Goal: Information Seeking & Learning: Learn about a topic

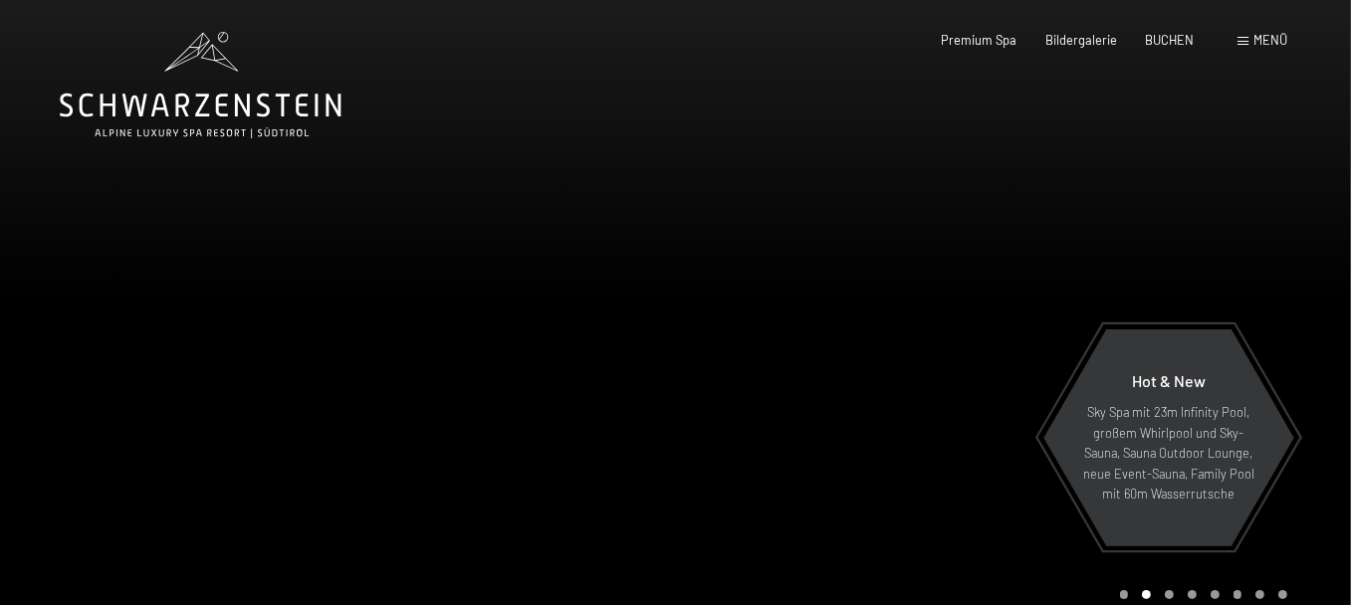
click at [1238, 41] on span at bounding box center [1243, 41] width 11 height 9
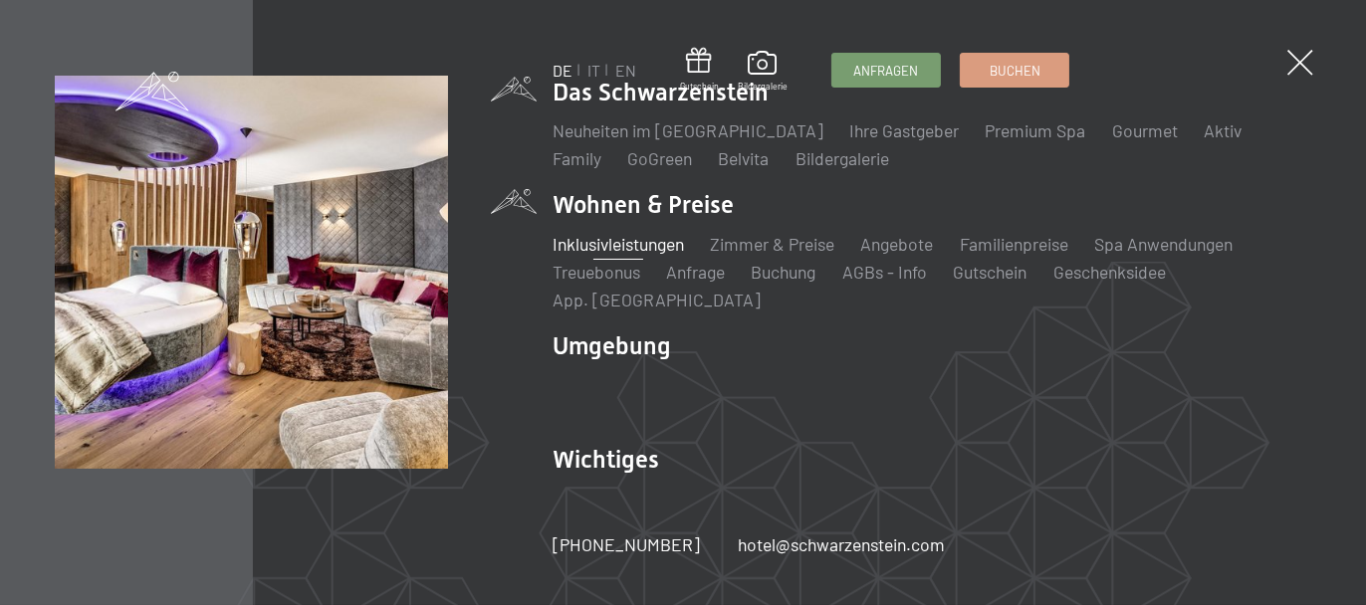
click at [583, 244] on link "Inklusivleistungen" at bounding box center [618, 244] width 131 height 22
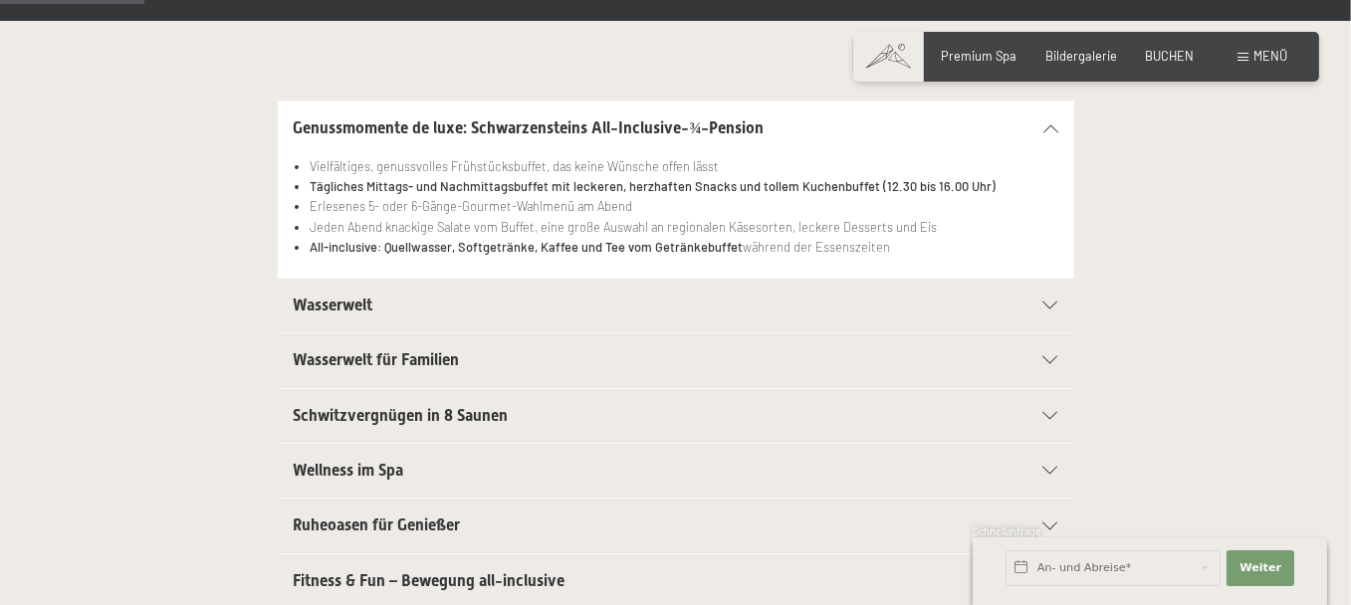
scroll to position [398, 0]
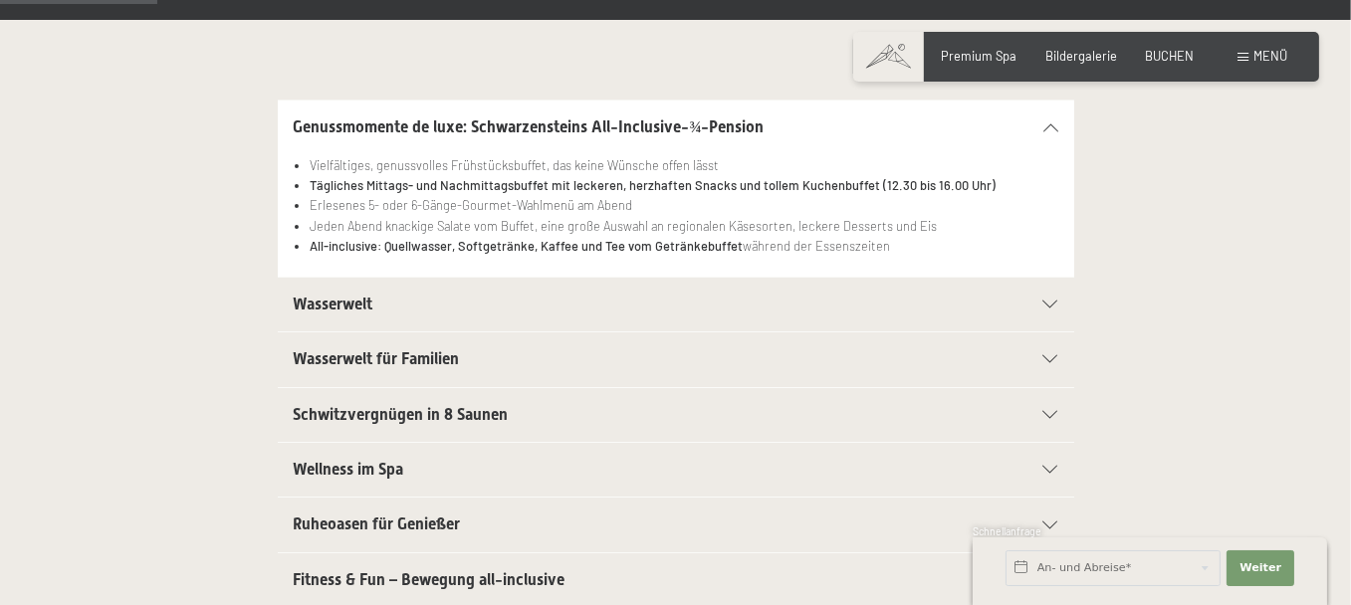
click at [339, 314] on span "Wasserwelt" at bounding box center [334, 304] width 80 height 19
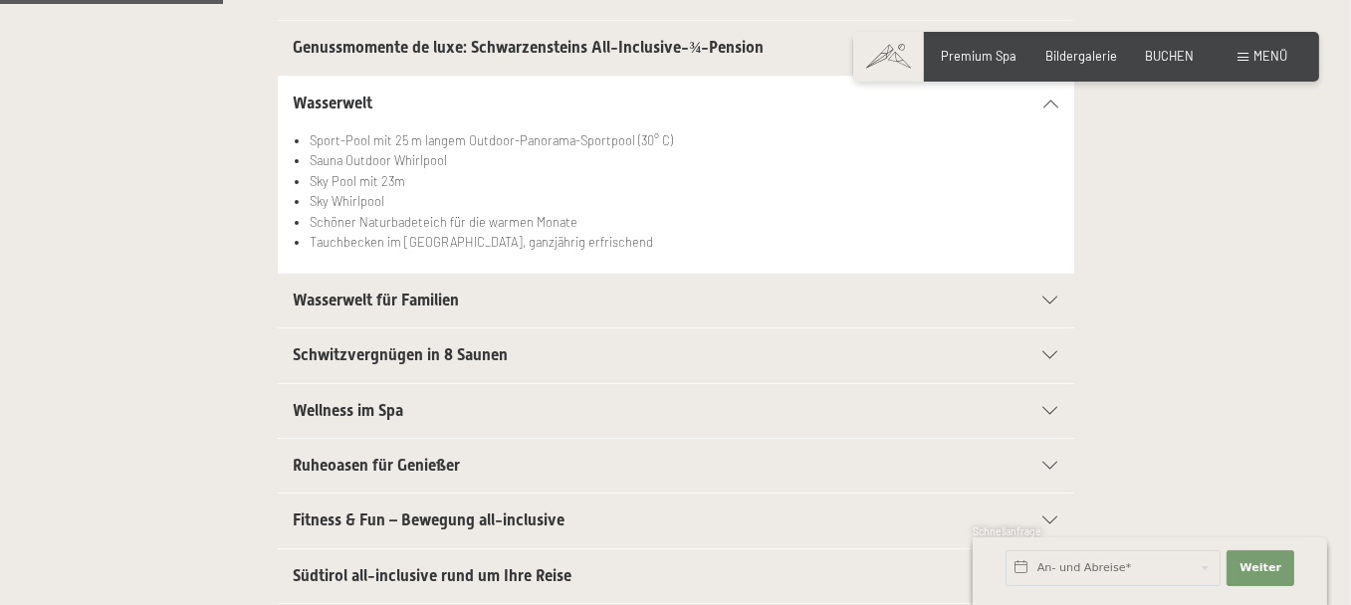
scroll to position [597, 0]
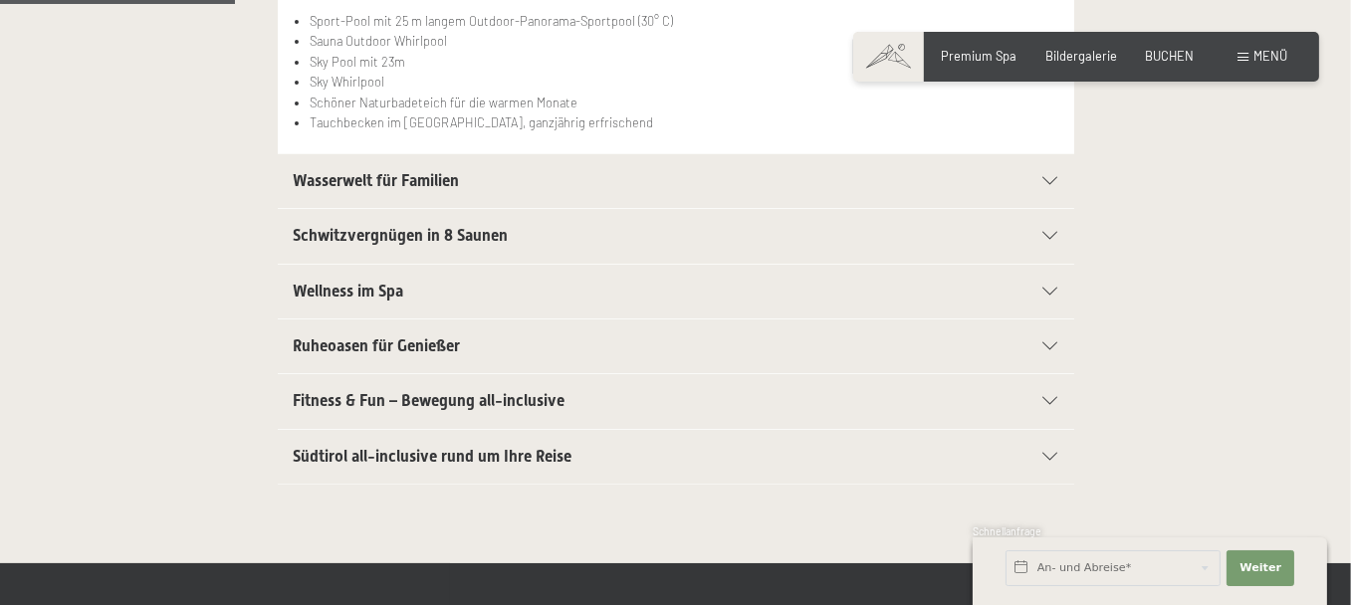
click at [340, 245] on span "Schwitzvergnügen in 8 Saunen" at bounding box center [401, 235] width 215 height 19
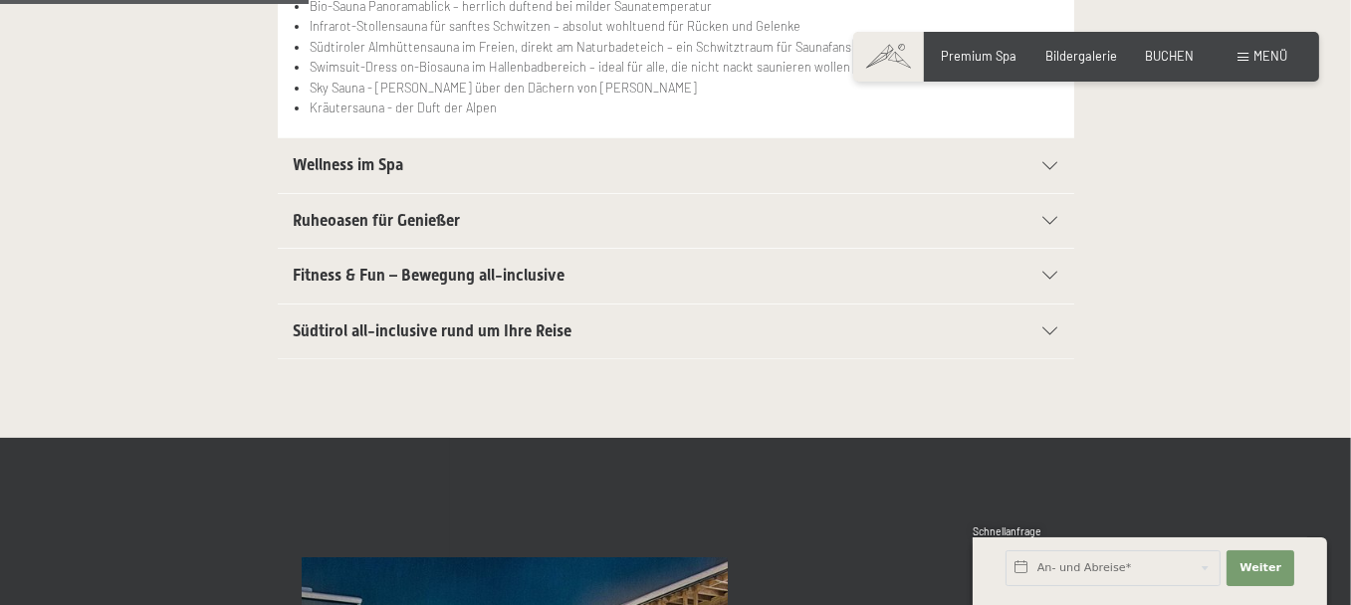
scroll to position [797, 0]
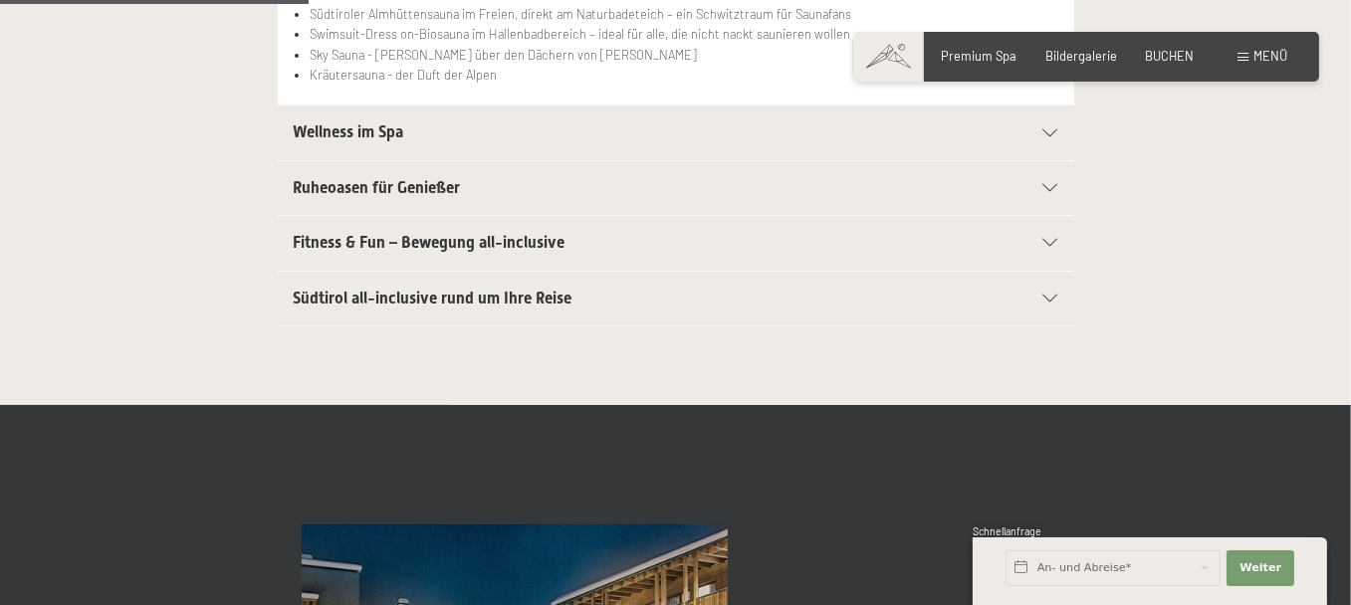
click at [365, 141] on span "Wellness im Spa" at bounding box center [349, 131] width 111 height 19
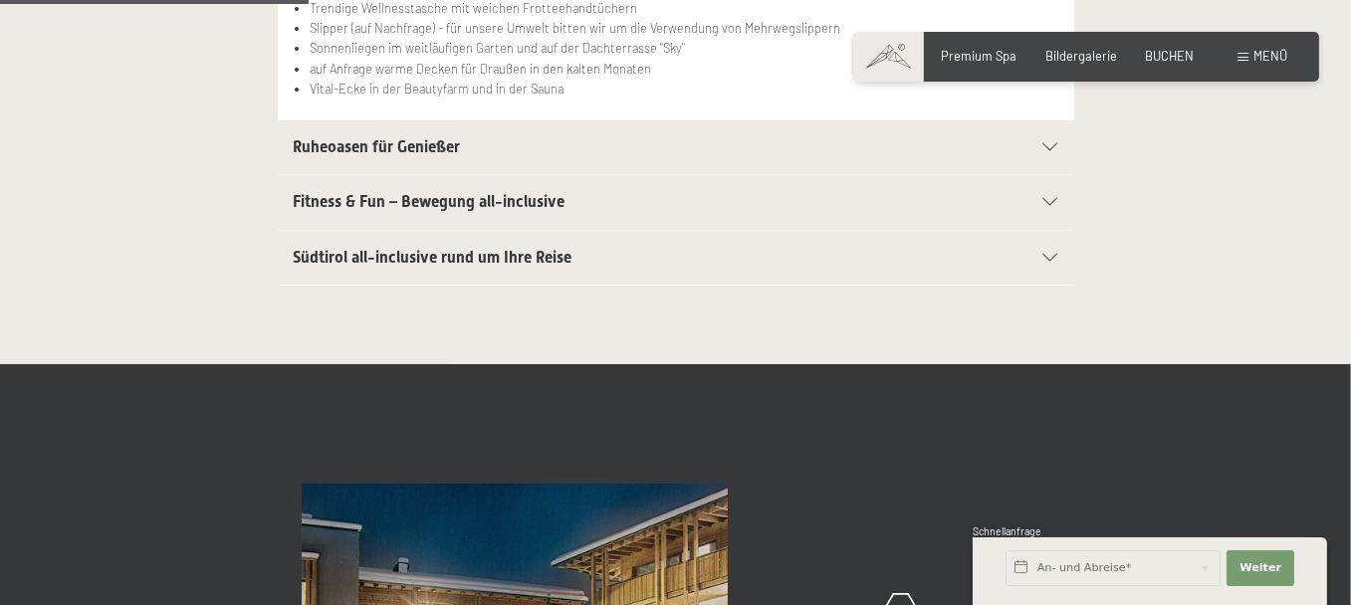
click at [325, 156] on span "Ruheoasen für Genießer" at bounding box center [377, 146] width 167 height 19
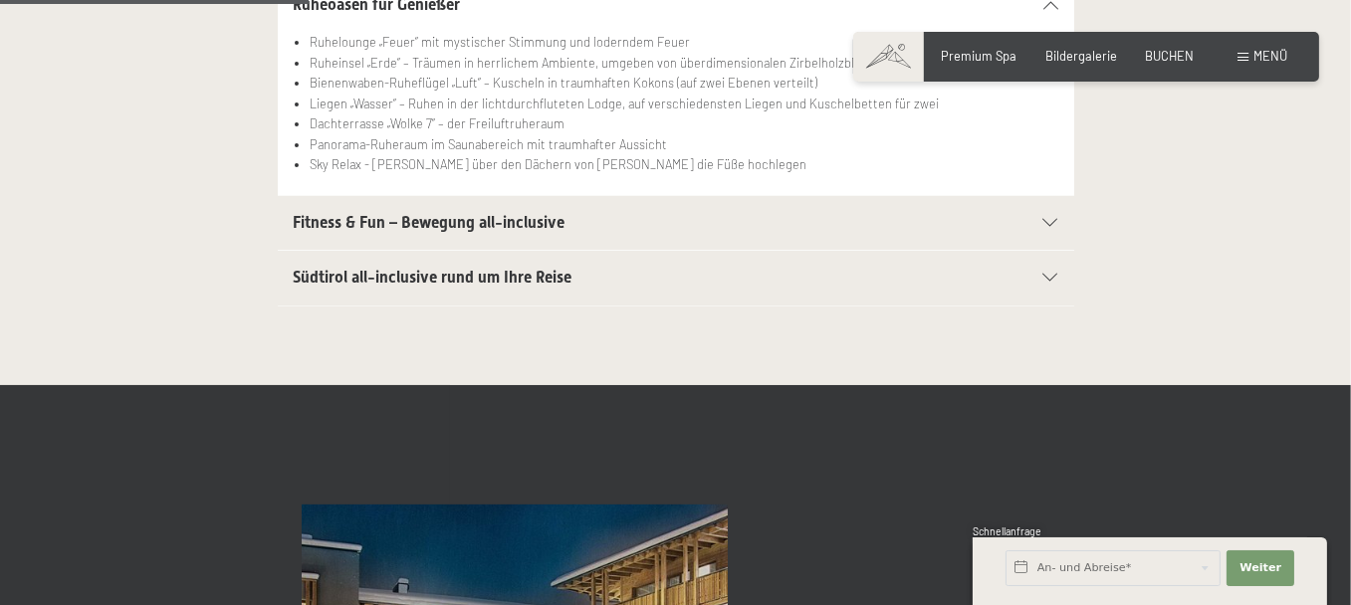
click at [294, 232] on span "Fitness & Fun – Bewegung all-inclusive" at bounding box center [430, 222] width 272 height 19
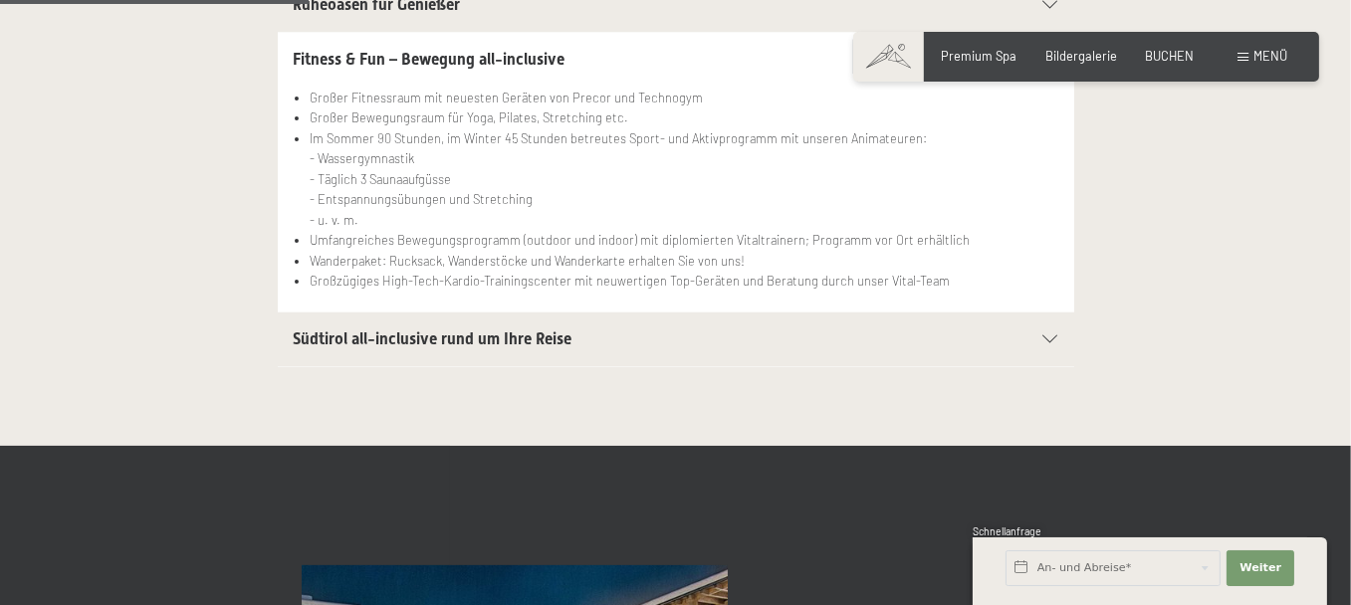
click at [376, 349] on span "Südtirol all-inclusive rund um Ihre Reise" at bounding box center [433, 339] width 279 height 19
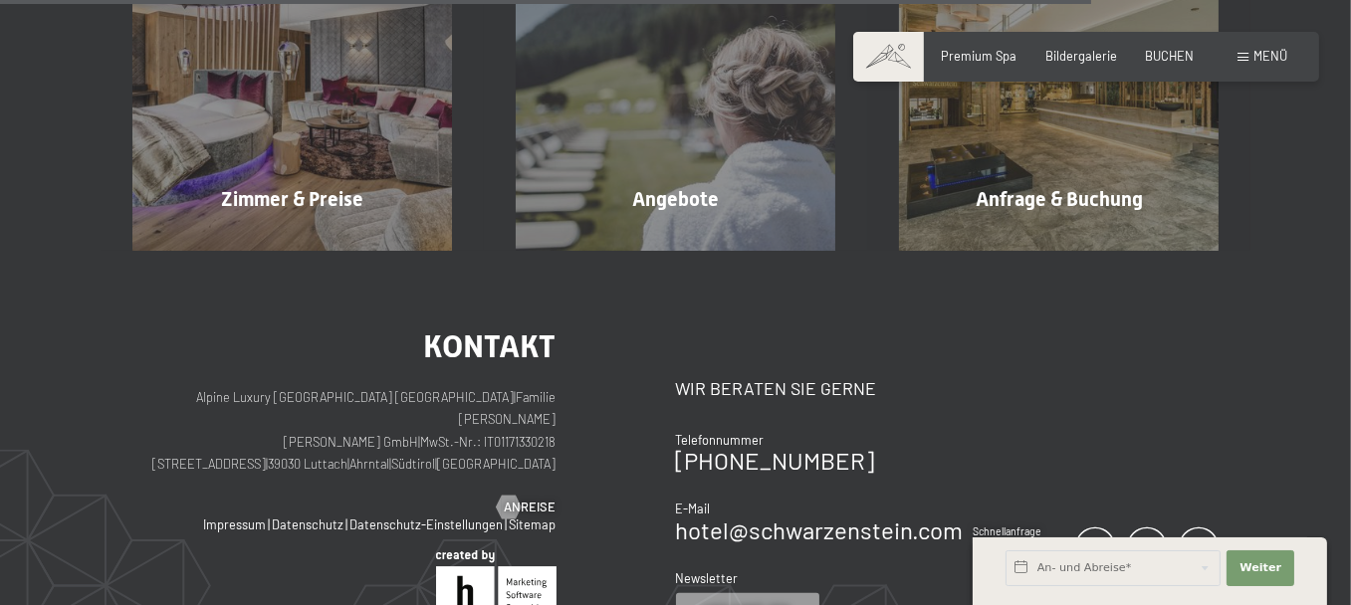
scroll to position [2888, 0]
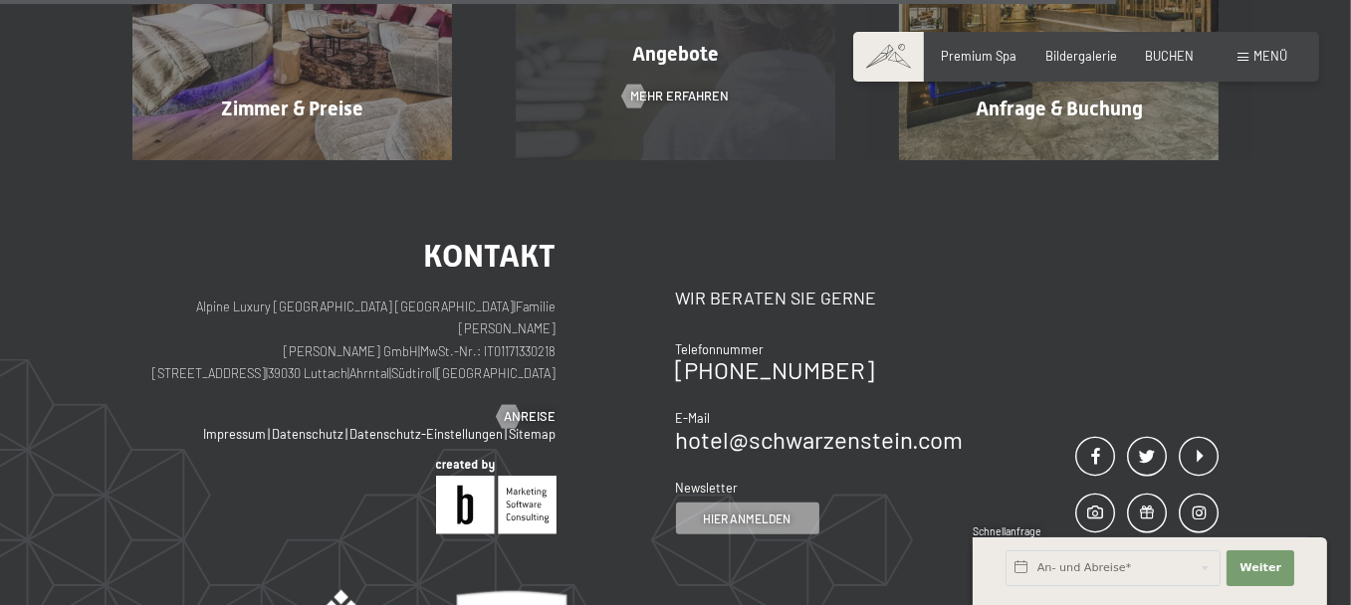
click at [592, 160] on div "Angebote Mehr erfahren" at bounding box center [675, 1] width 383 height 320
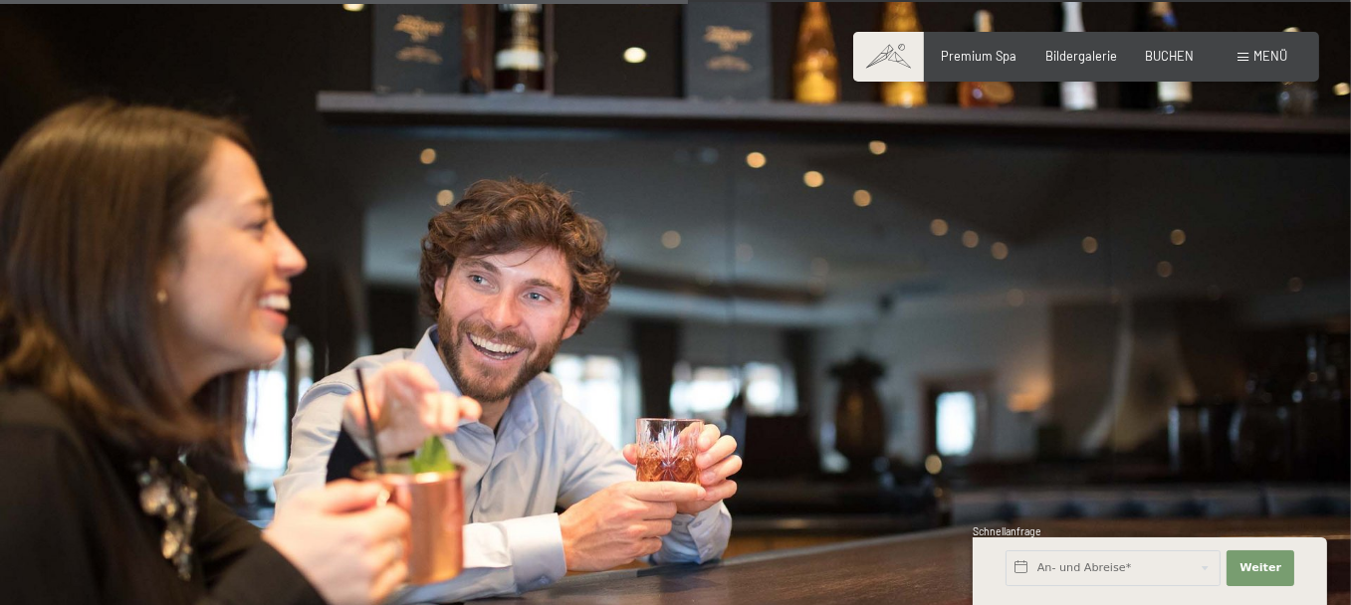
scroll to position [1774, 0]
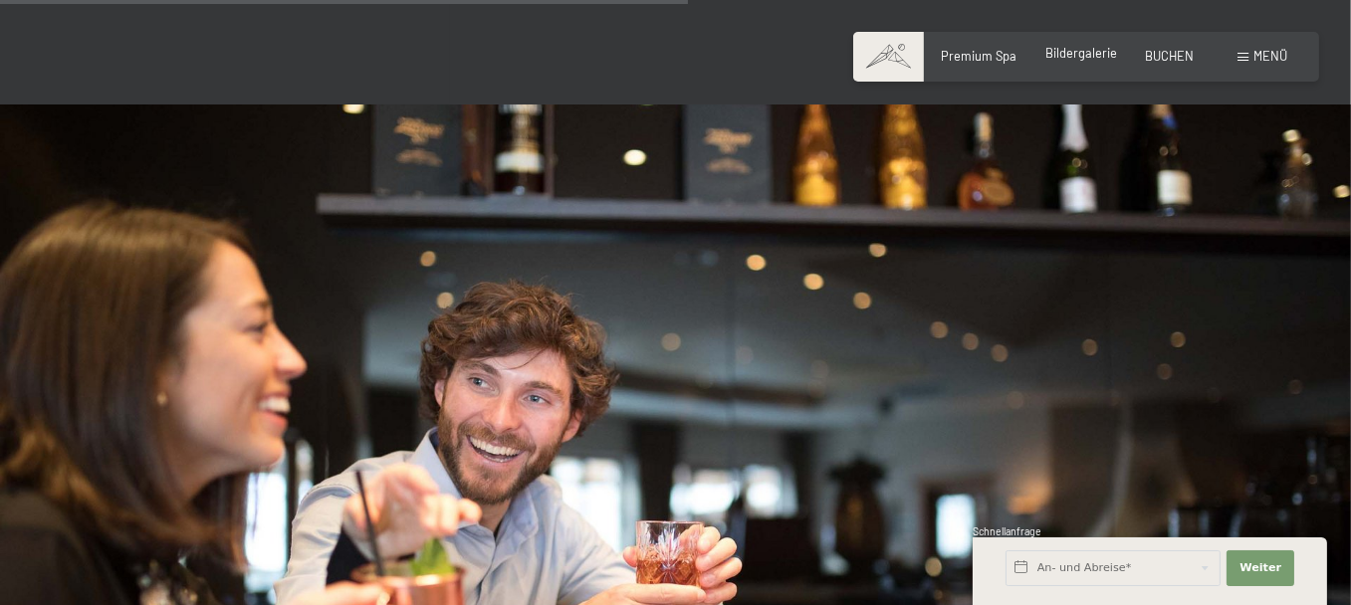
click at [1053, 59] on span "Bildergalerie" at bounding box center [1082, 53] width 72 height 16
click at [1254, 62] on span "Menü" at bounding box center [1271, 56] width 34 height 16
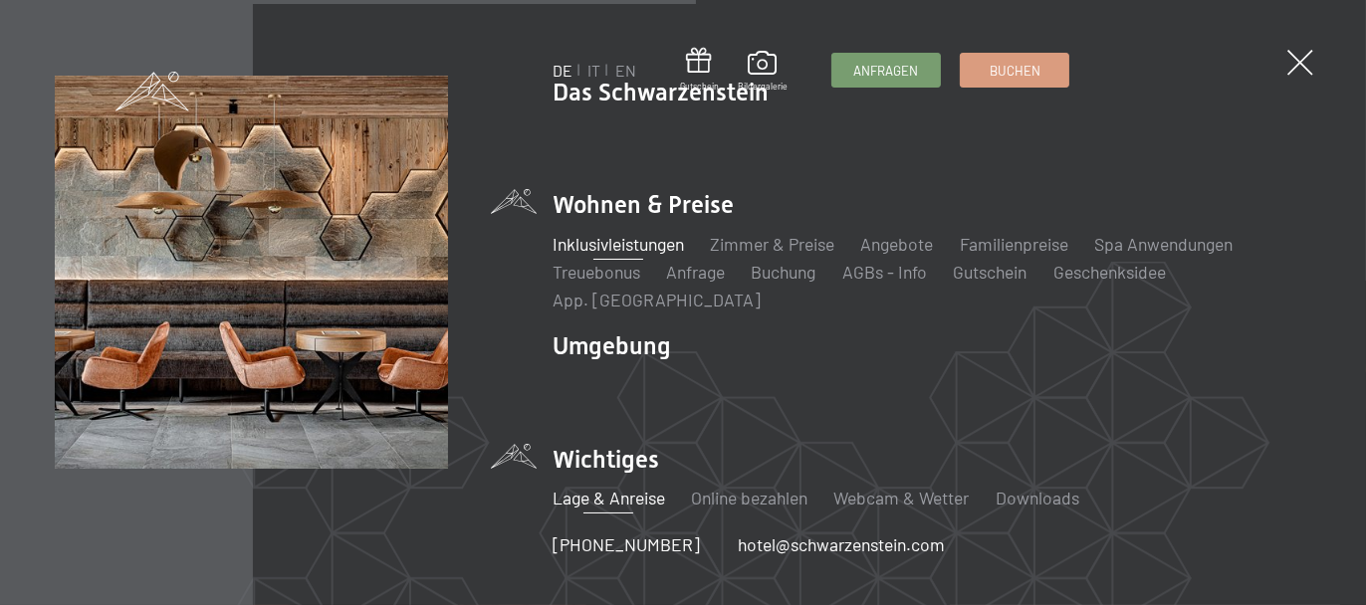
click at [611, 501] on link "Lage & Anreise" at bounding box center [609, 498] width 113 height 22
click at [770, 501] on link "Online bezahlen" at bounding box center [749, 498] width 117 height 22
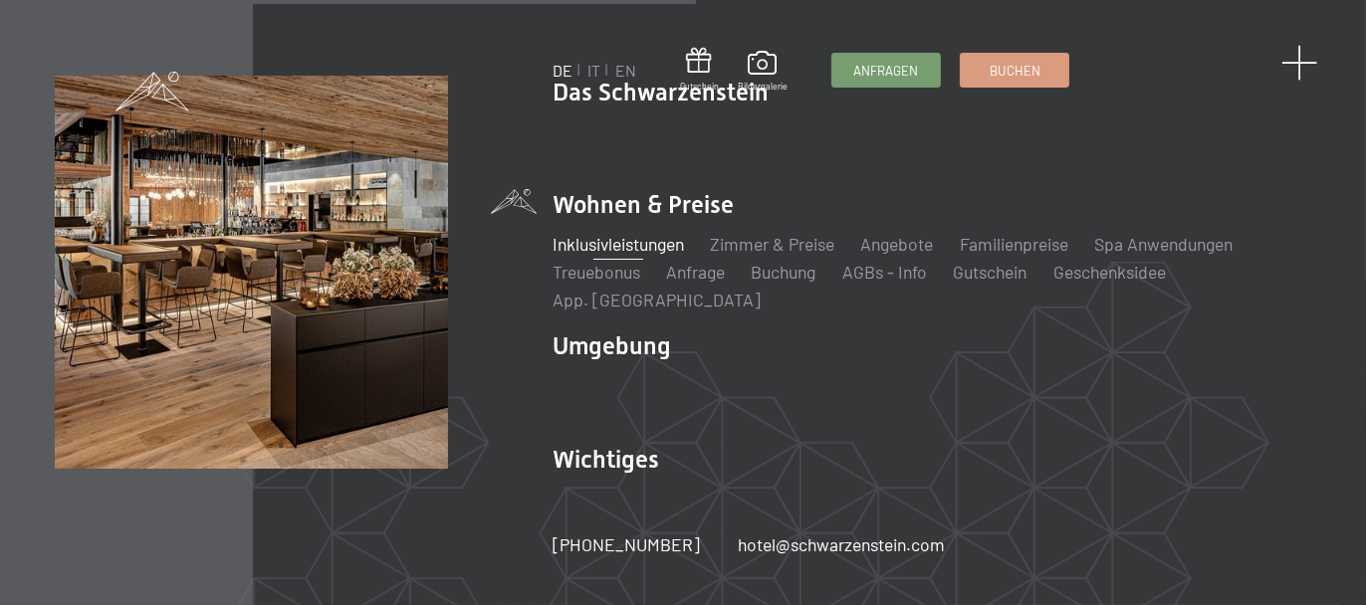
click at [1299, 70] on span at bounding box center [1300, 63] width 37 height 37
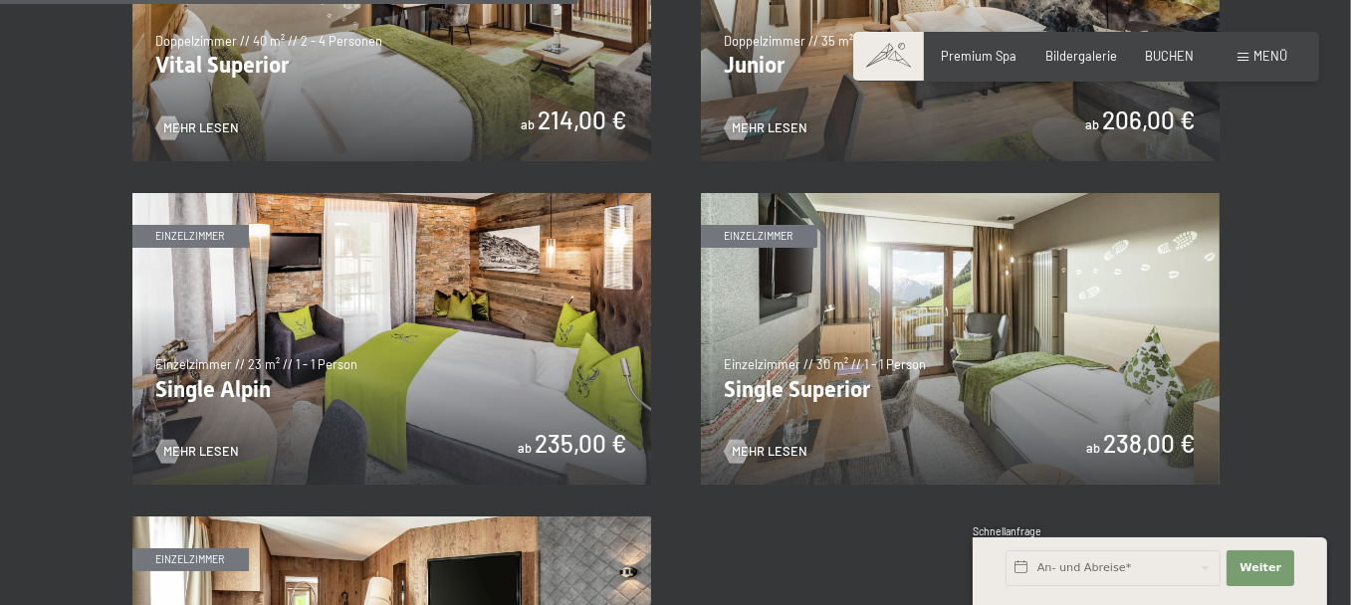
scroll to position [2390, 0]
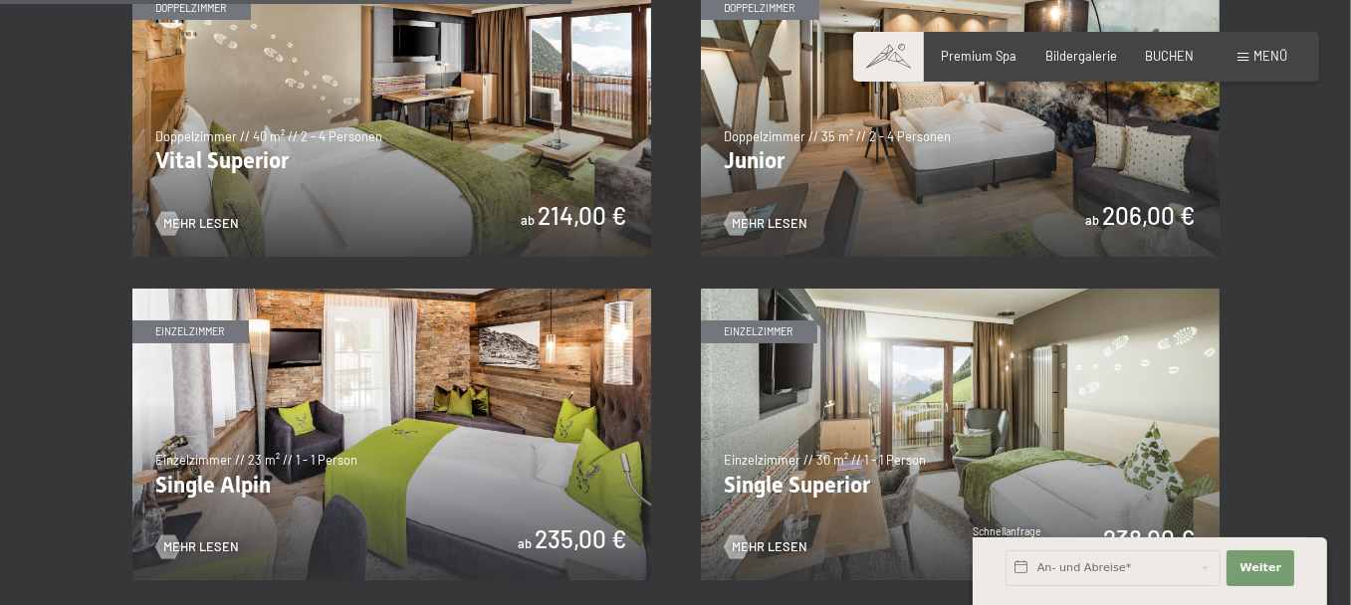
click at [884, 257] on img at bounding box center [960, 111] width 519 height 292
click at [262, 257] on img at bounding box center [391, 111] width 519 height 292
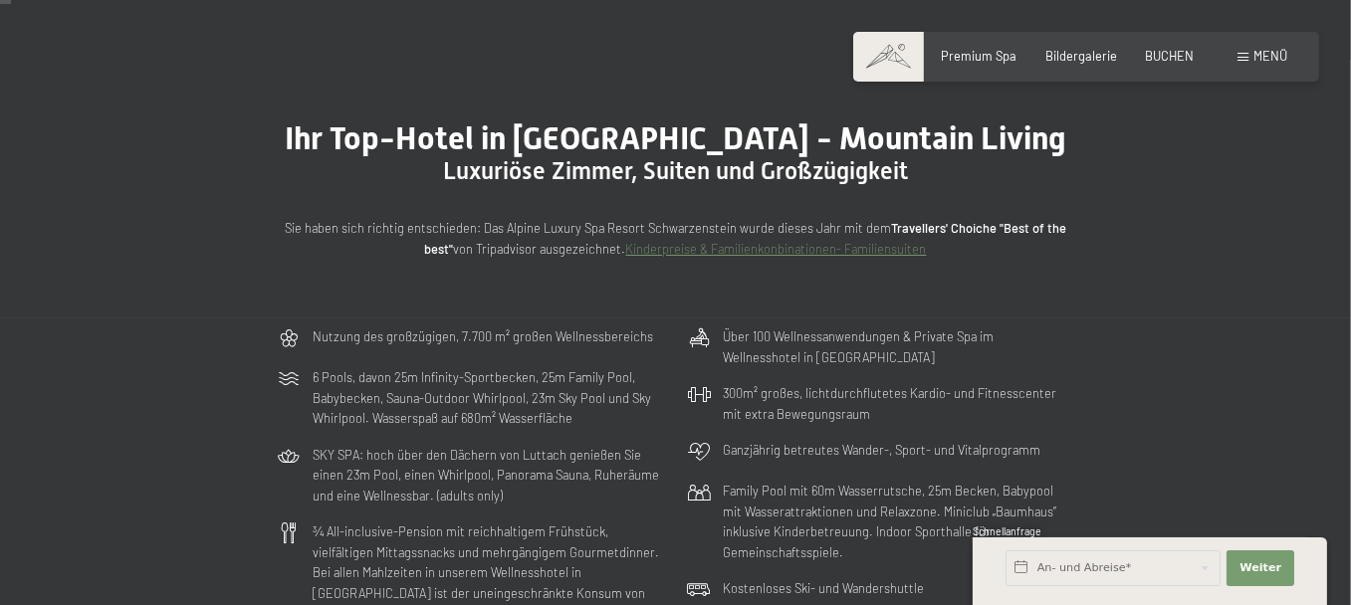
scroll to position [0, 0]
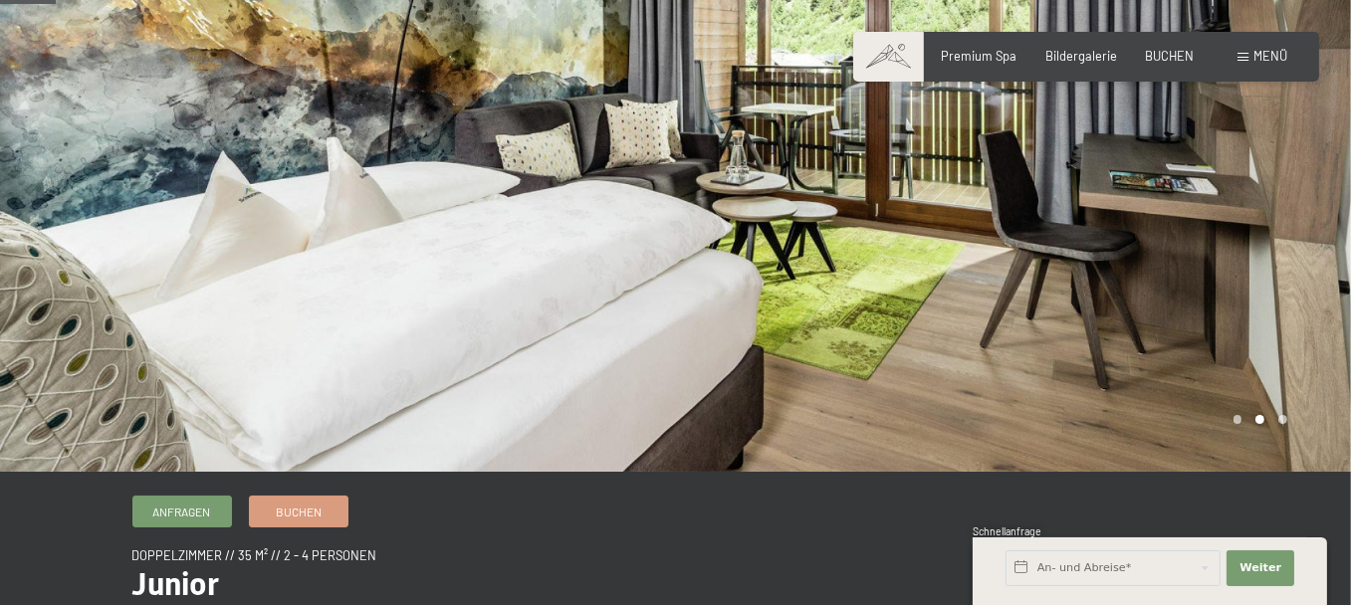
scroll to position [100, 0]
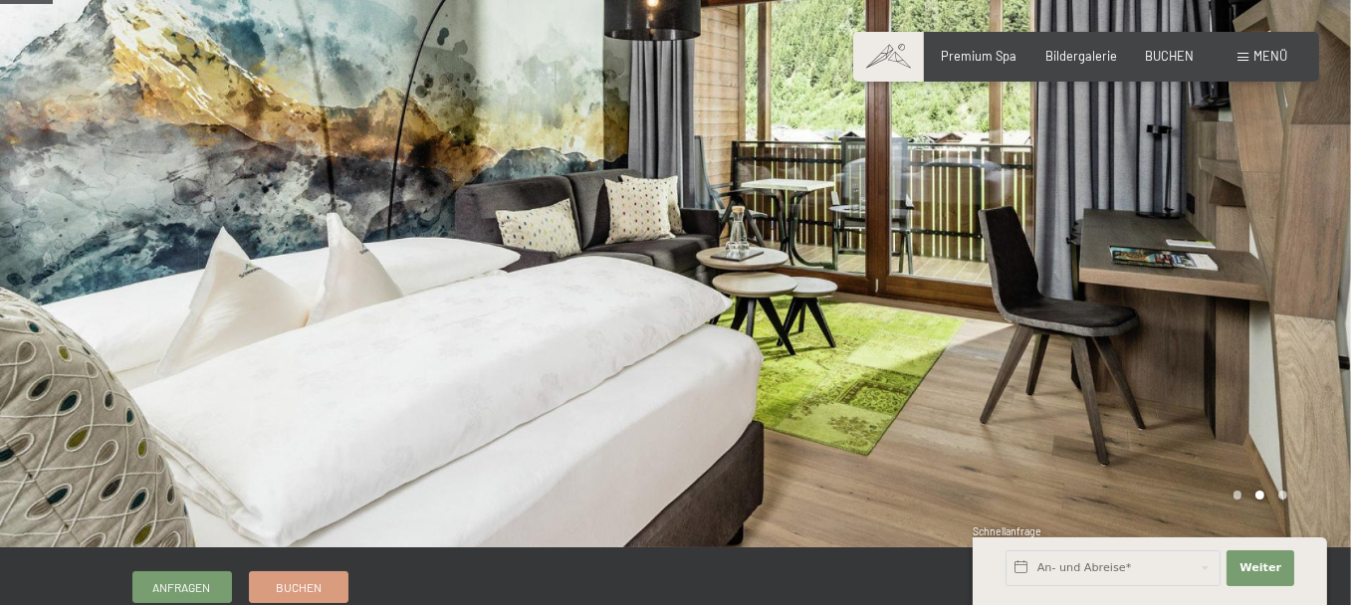
click at [609, 267] on div at bounding box center [338, 223] width 676 height 647
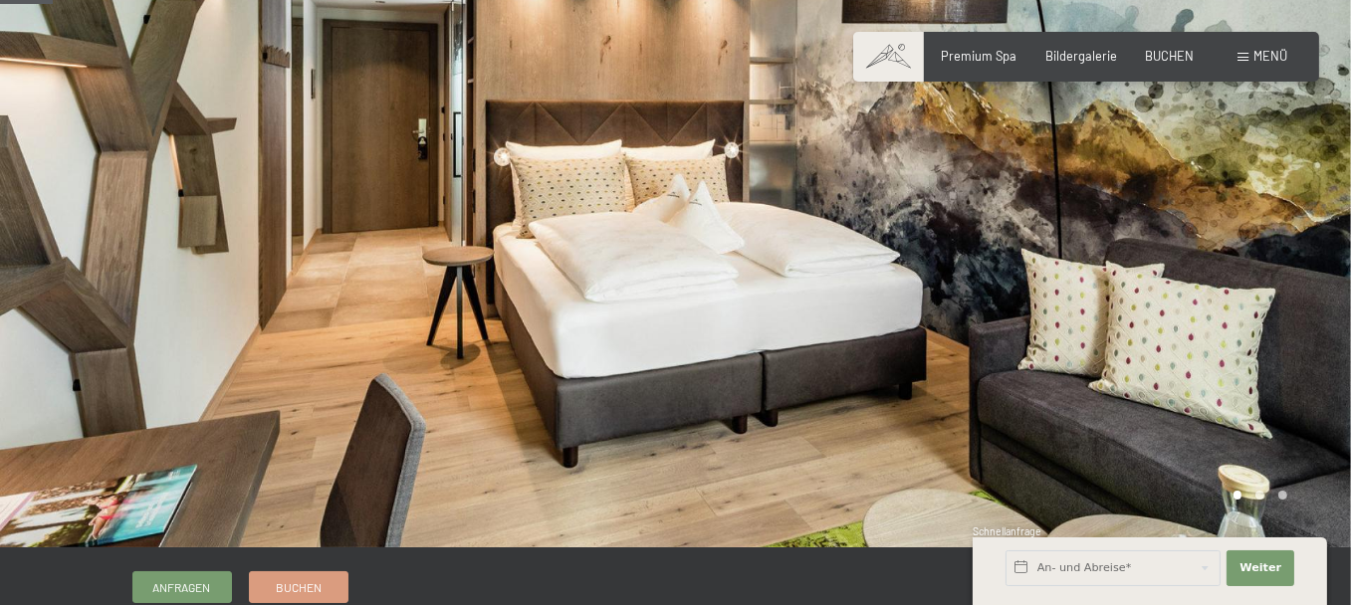
click at [607, 267] on div at bounding box center [338, 223] width 676 height 647
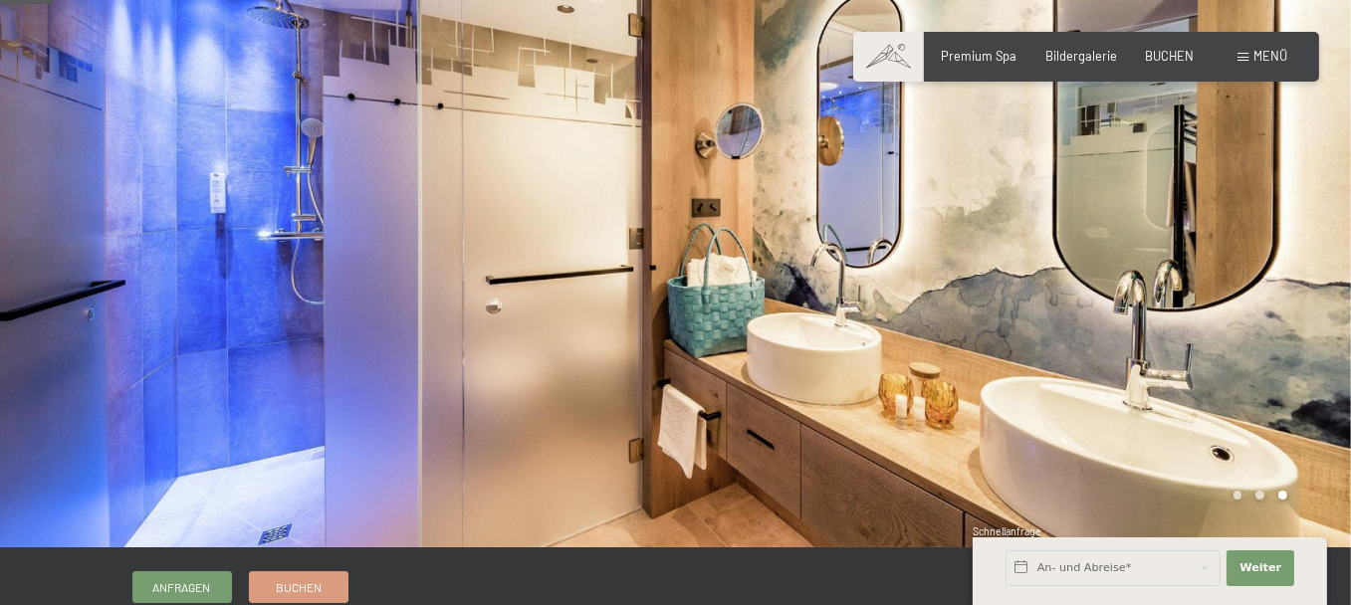
click at [607, 267] on div at bounding box center [338, 223] width 676 height 647
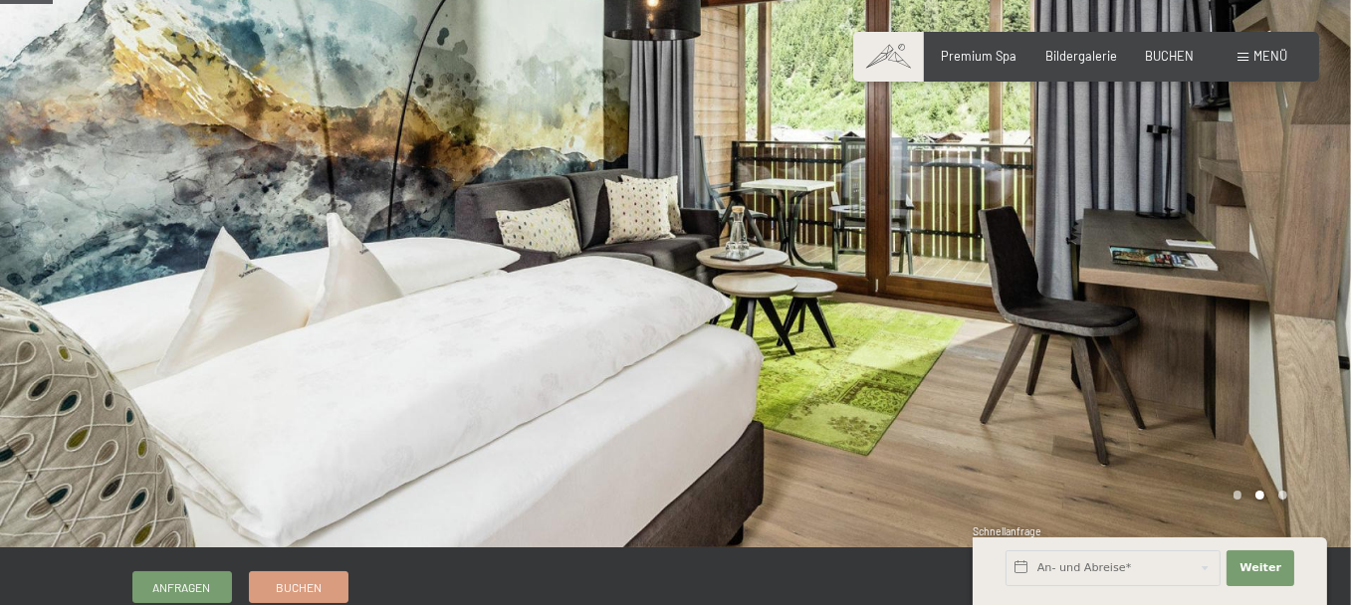
click at [607, 267] on div at bounding box center [338, 223] width 676 height 647
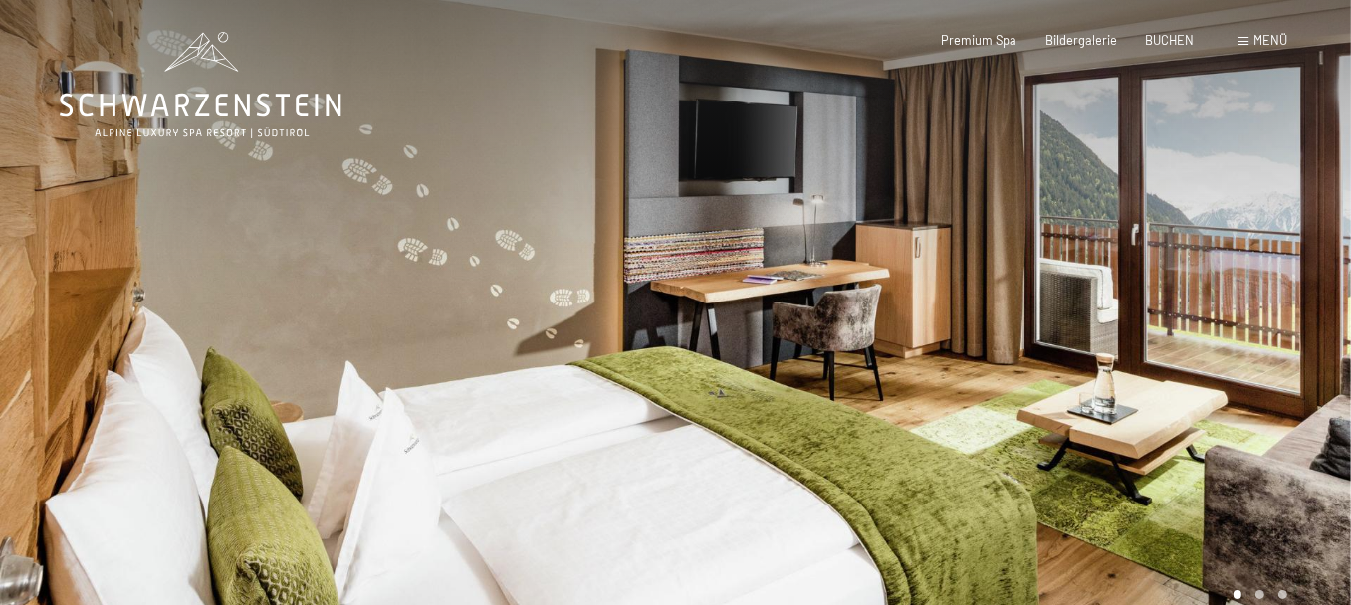
click at [385, 283] on div at bounding box center [338, 323] width 676 height 647
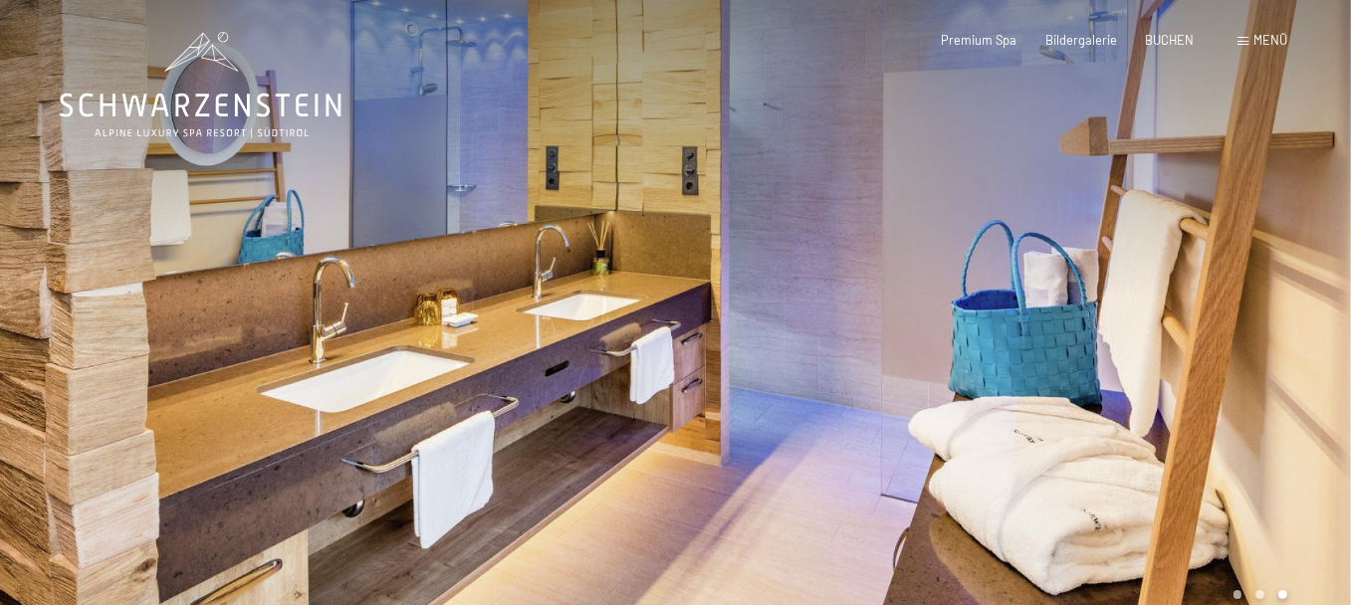
click at [385, 283] on div at bounding box center [338, 323] width 676 height 647
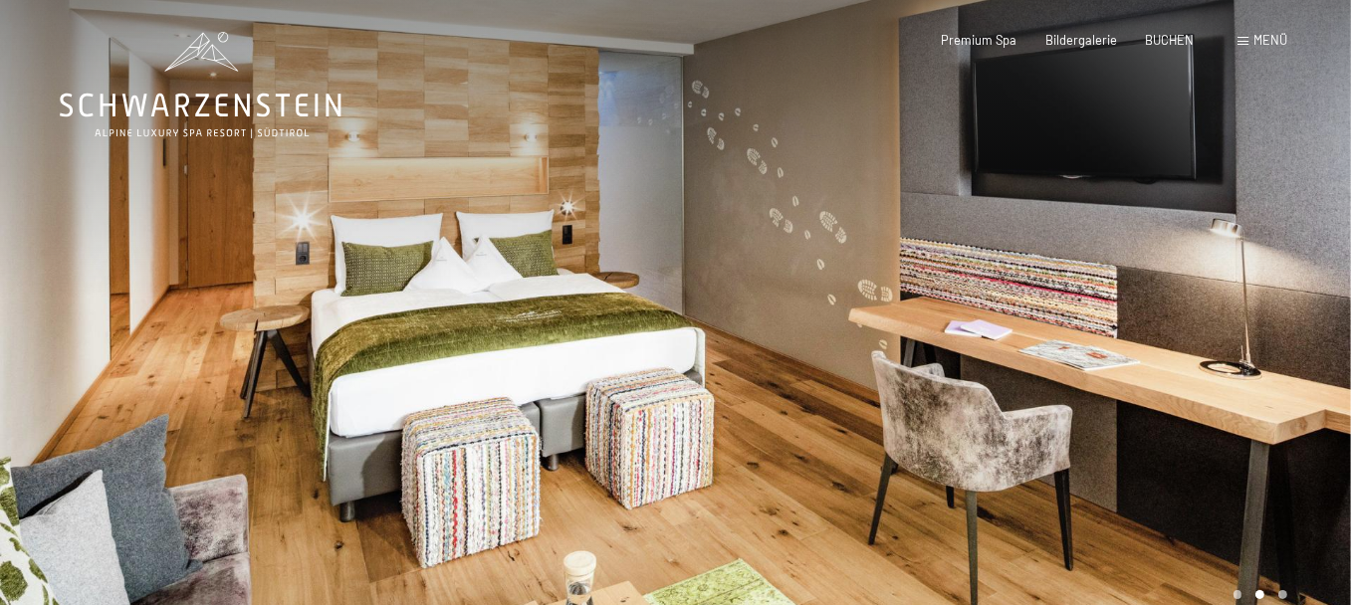
click at [385, 283] on div at bounding box center [338, 323] width 676 height 647
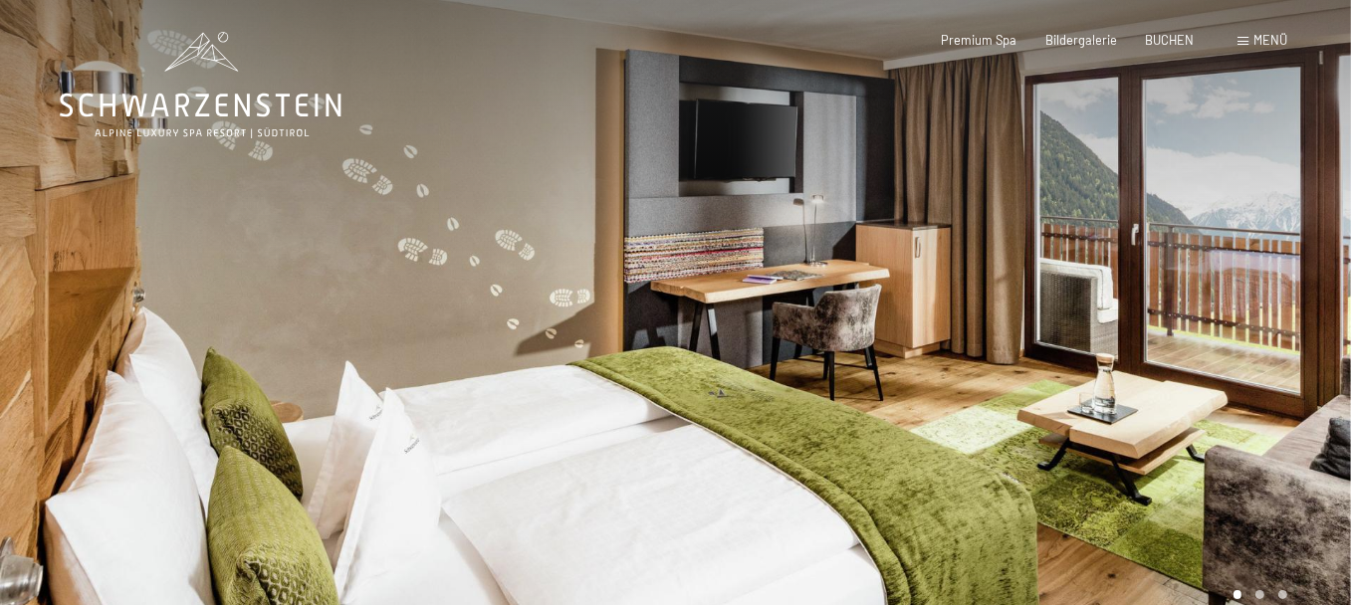
click at [385, 283] on div at bounding box center [338, 323] width 676 height 647
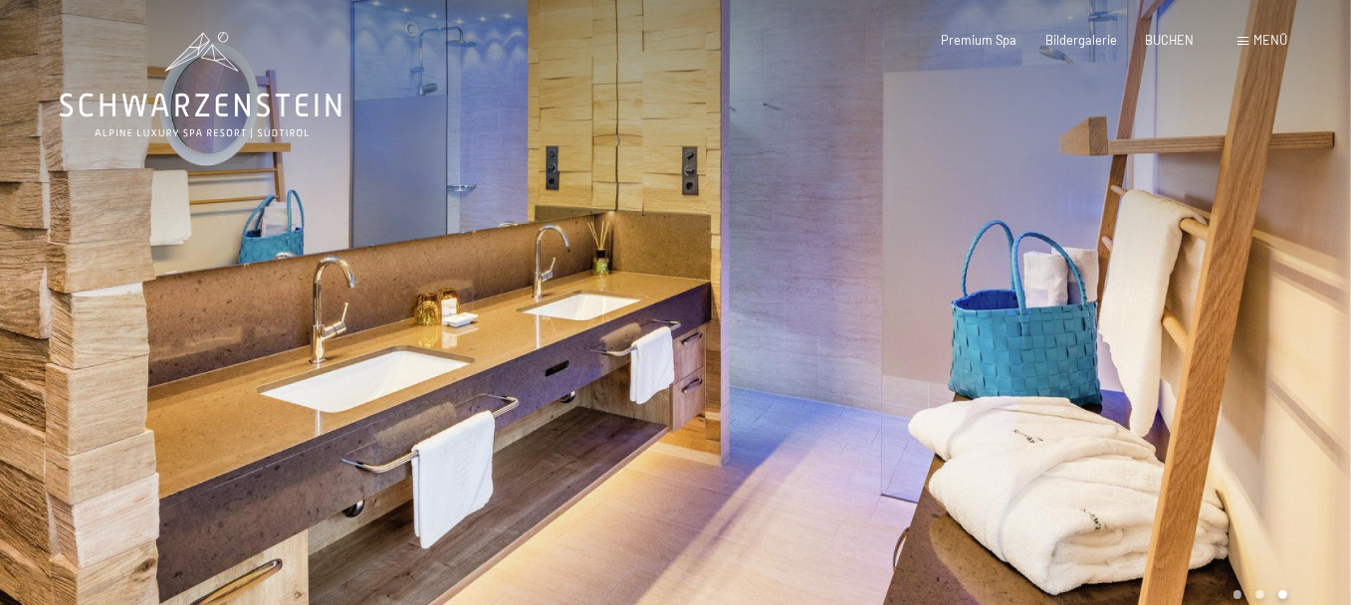
click at [385, 283] on div at bounding box center [338, 323] width 676 height 647
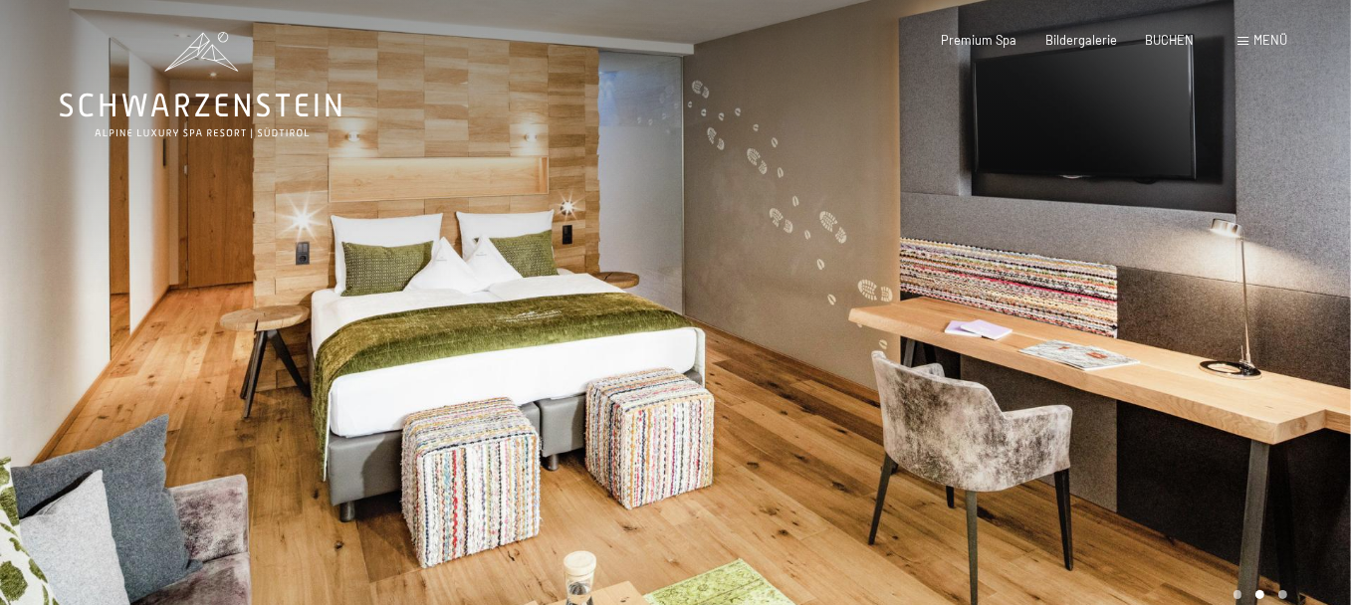
click at [385, 283] on div at bounding box center [338, 323] width 676 height 647
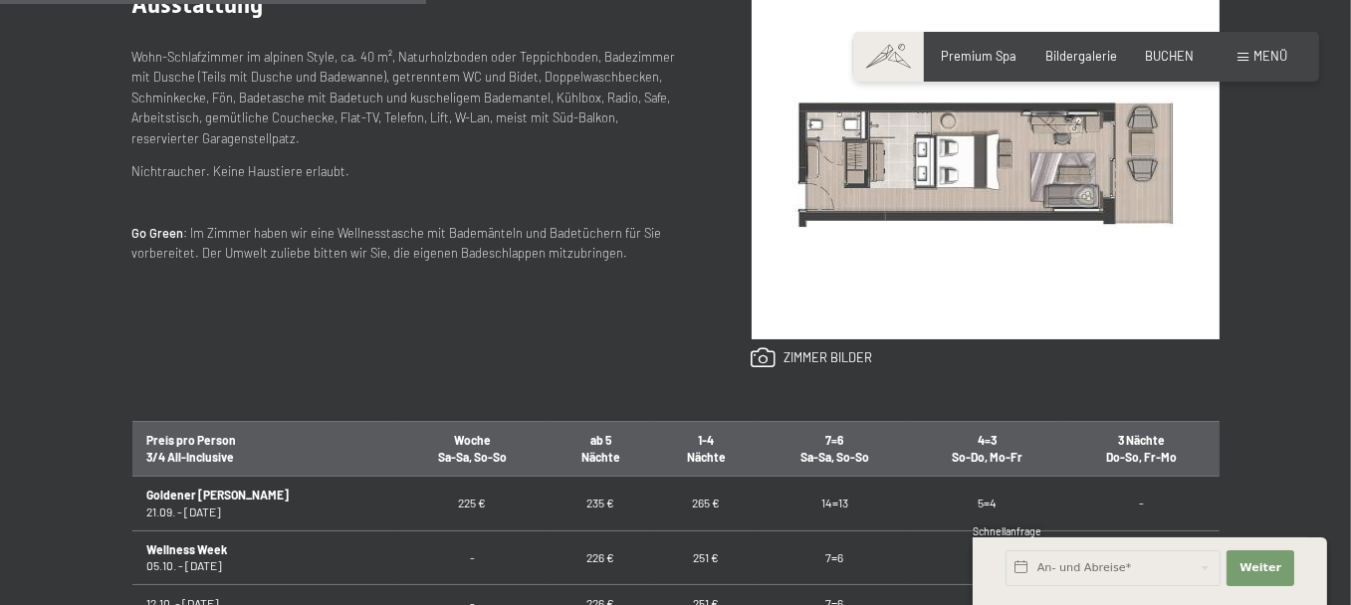
scroll to position [797, 0]
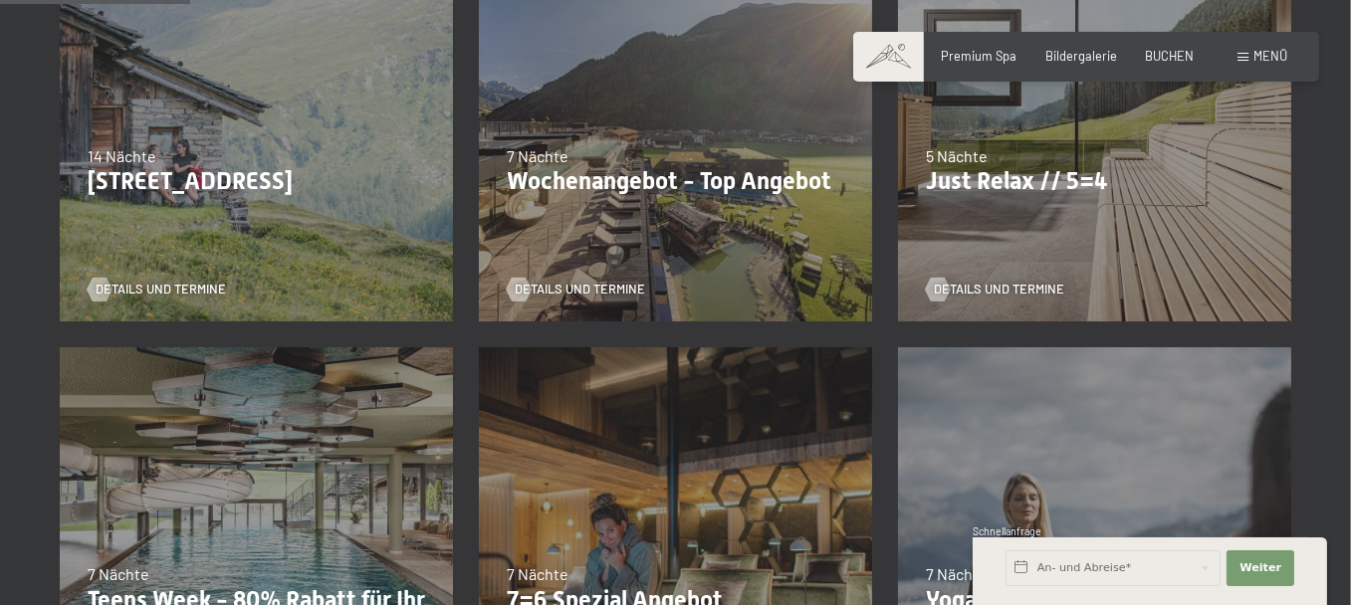
scroll to position [537, 0]
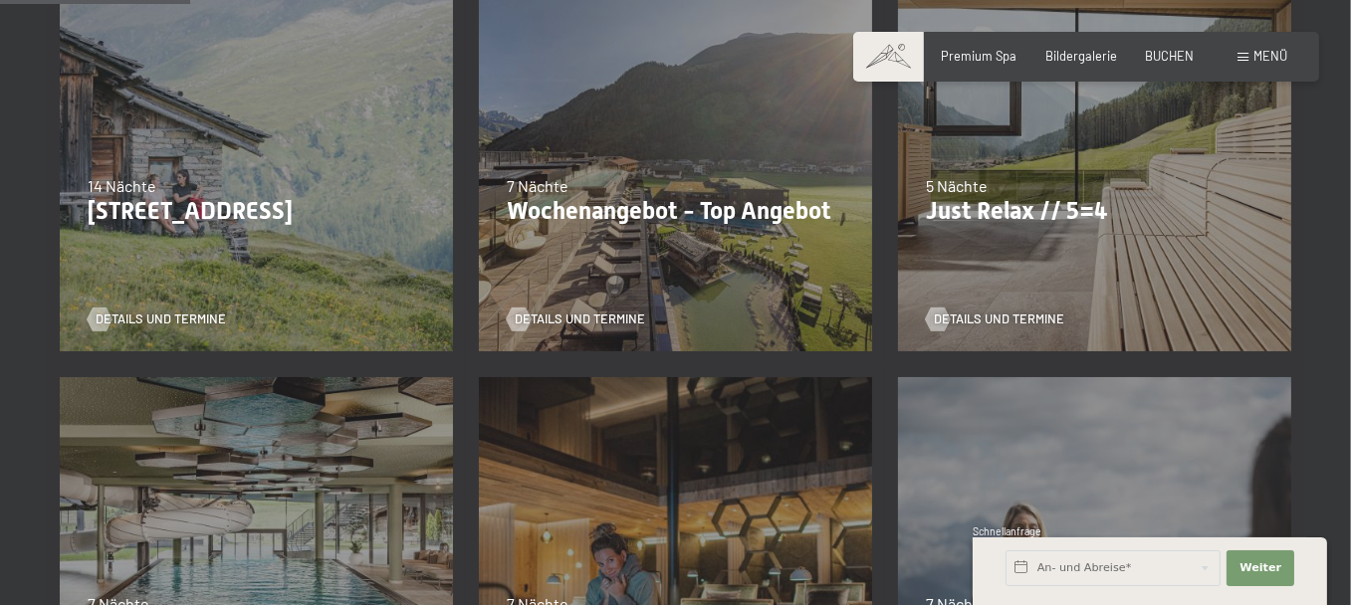
click at [1020, 218] on div "24.09.–03.10.2025 26.10.–31.10.2025 21.12.–26.12.2025 04.01.–23.01.2026 08.03.–…" at bounding box center [1094, 154] width 419 height 419
click at [1016, 329] on span "Details und Termine" at bounding box center [1019, 320] width 130 height 18
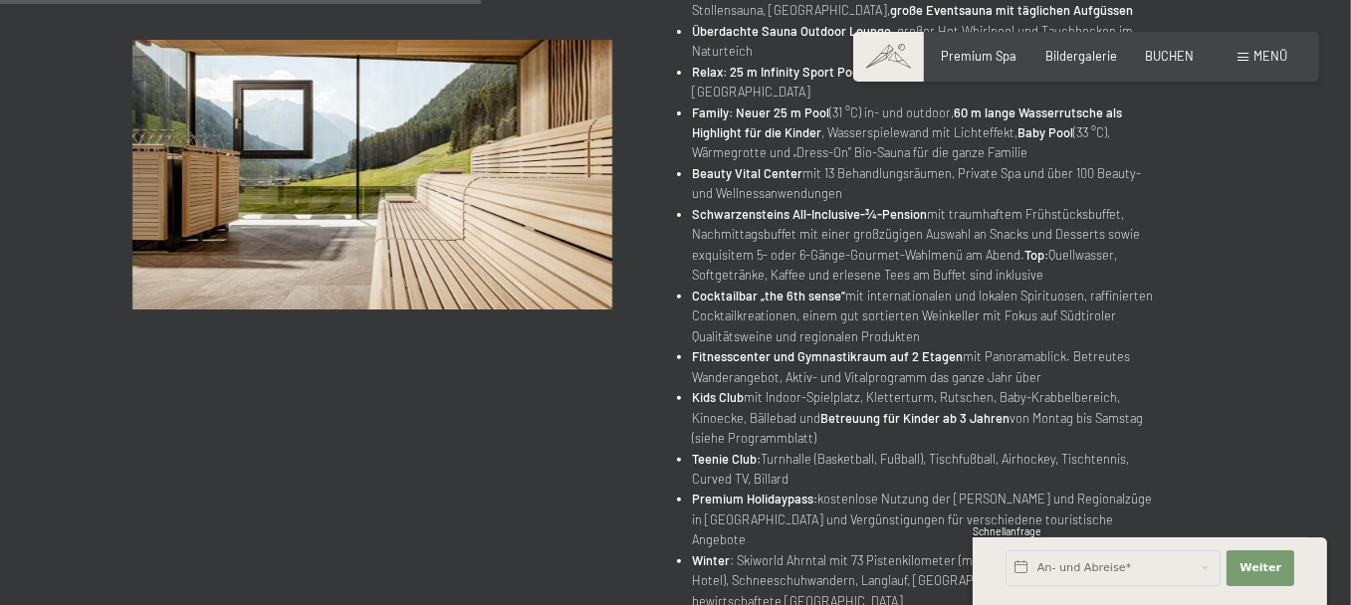
scroll to position [896, 0]
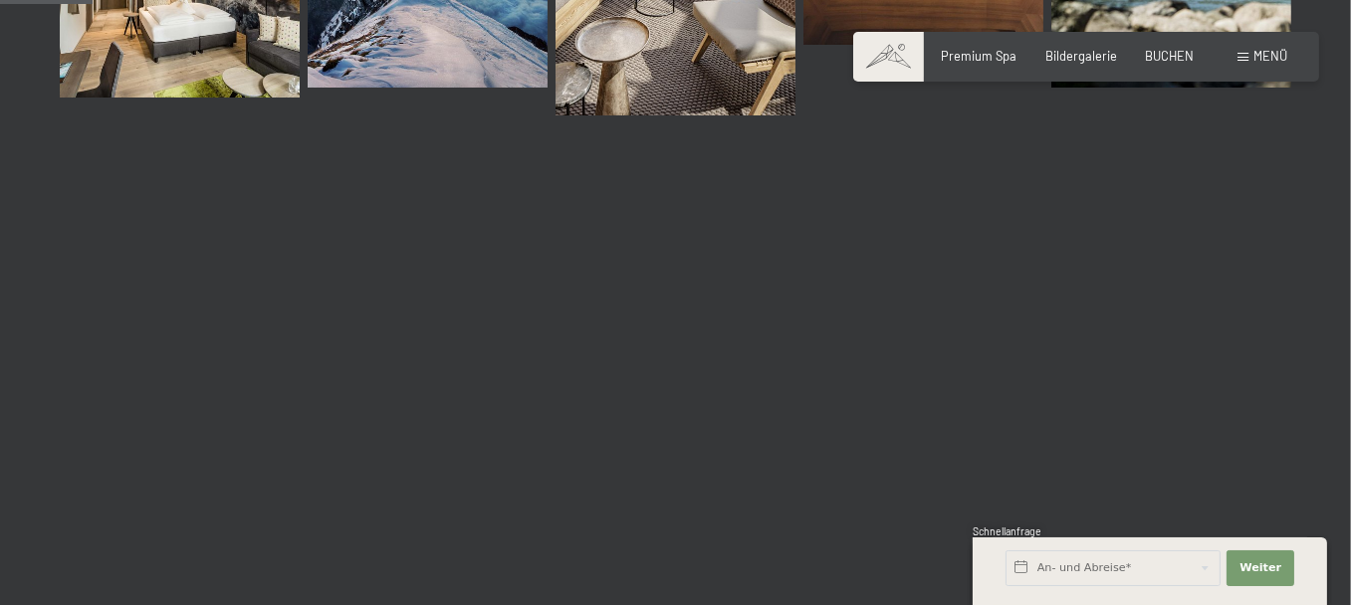
scroll to position [1095, 0]
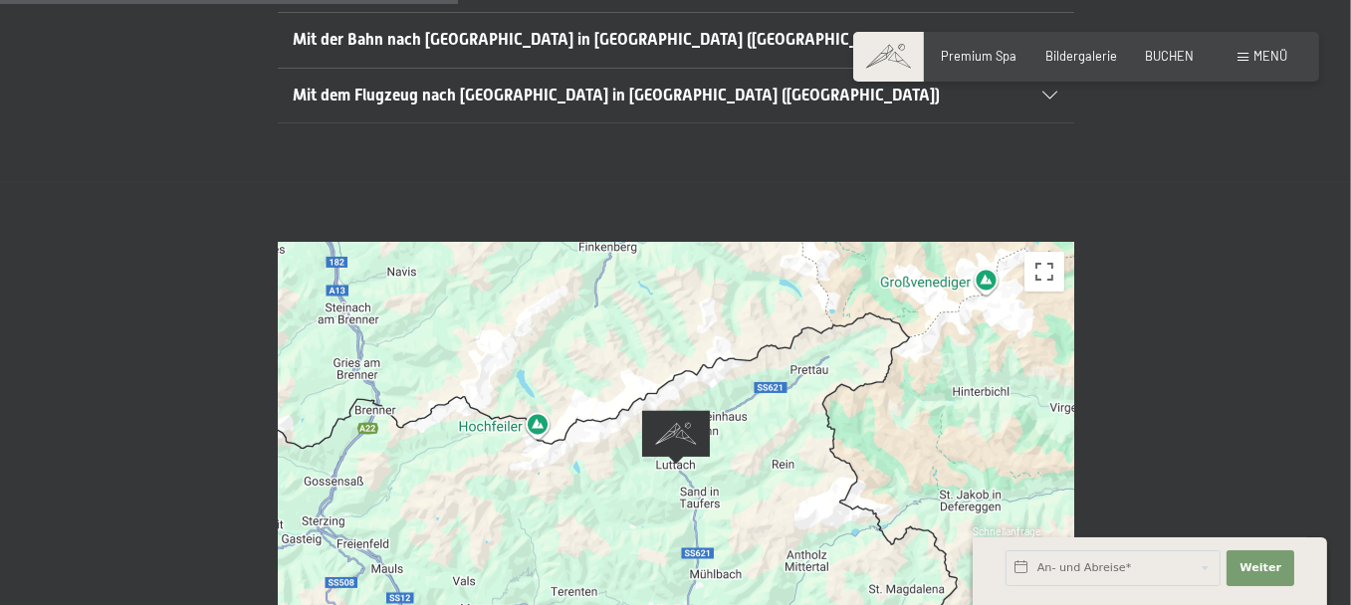
scroll to position [797, 0]
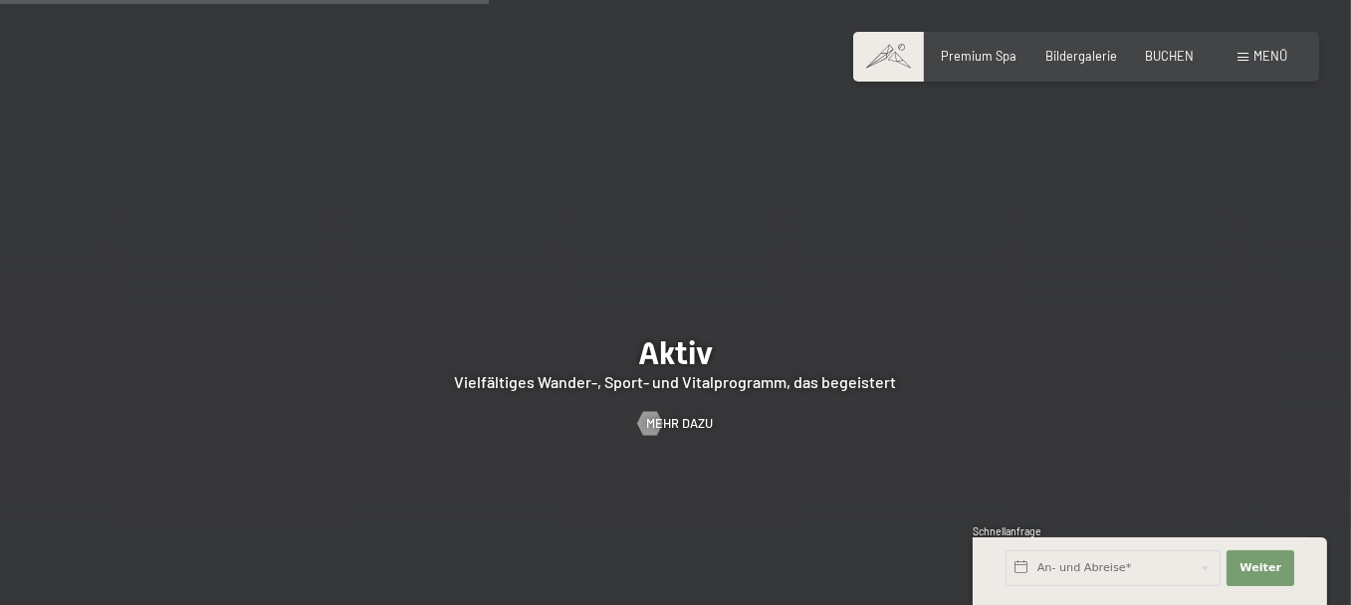
scroll to position [3386, 0]
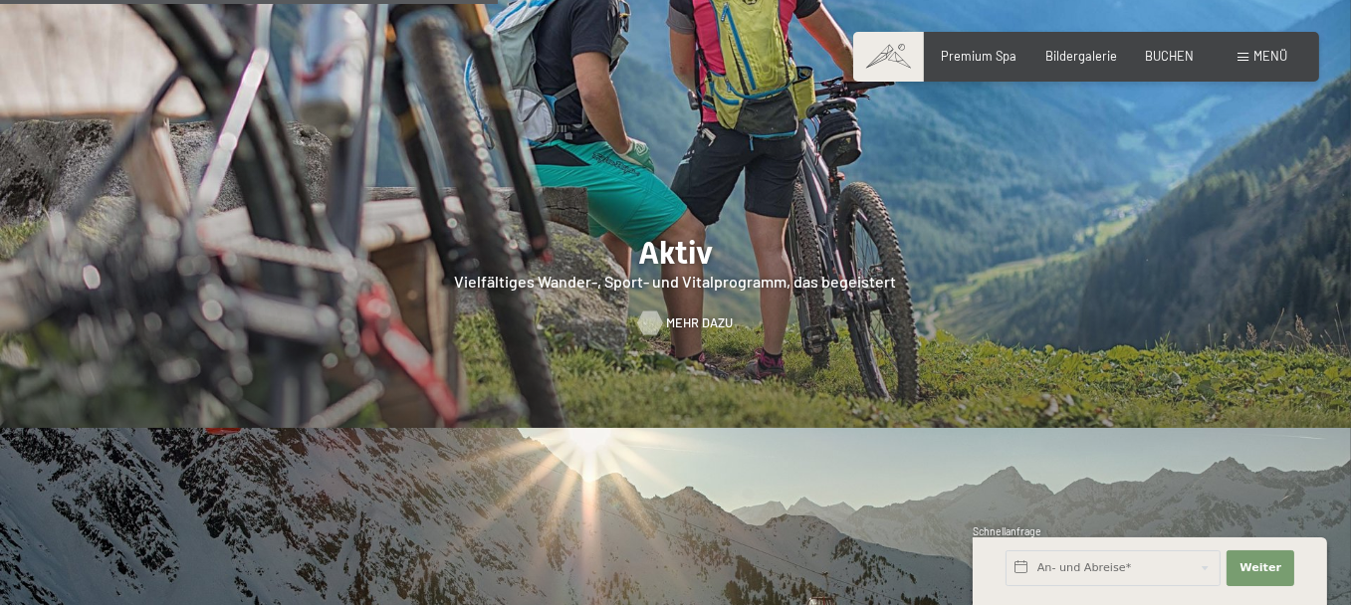
click at [667, 333] on span "Mehr dazu" at bounding box center [699, 324] width 67 height 18
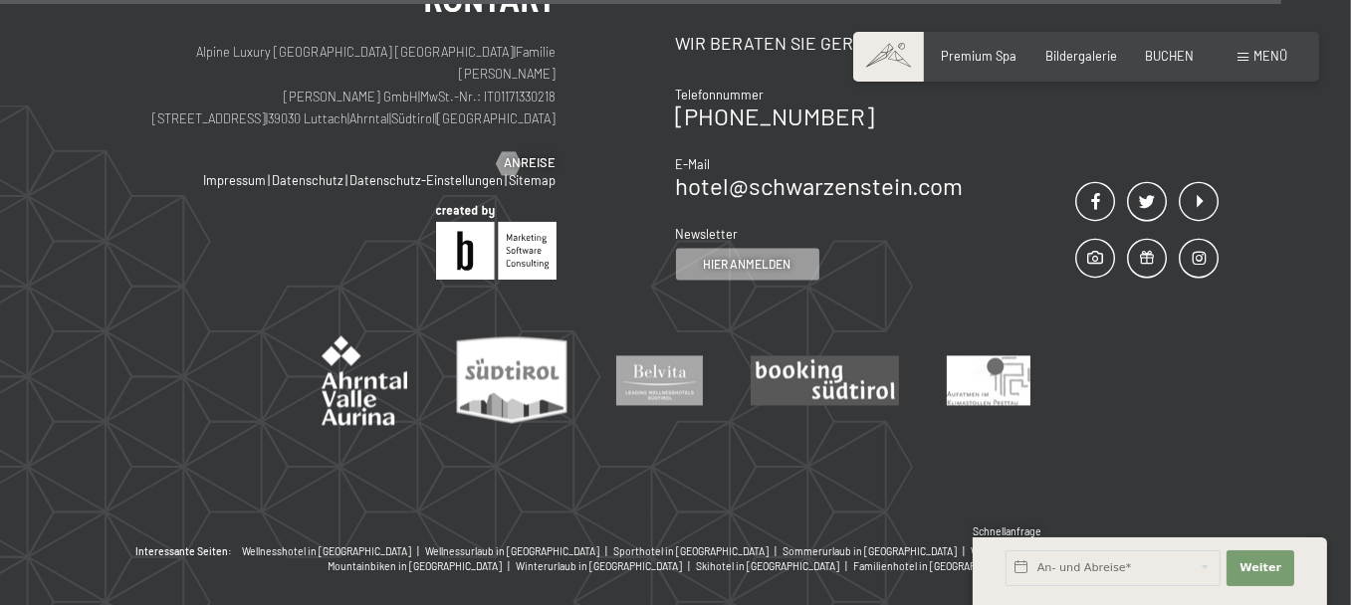
scroll to position [4727, 0]
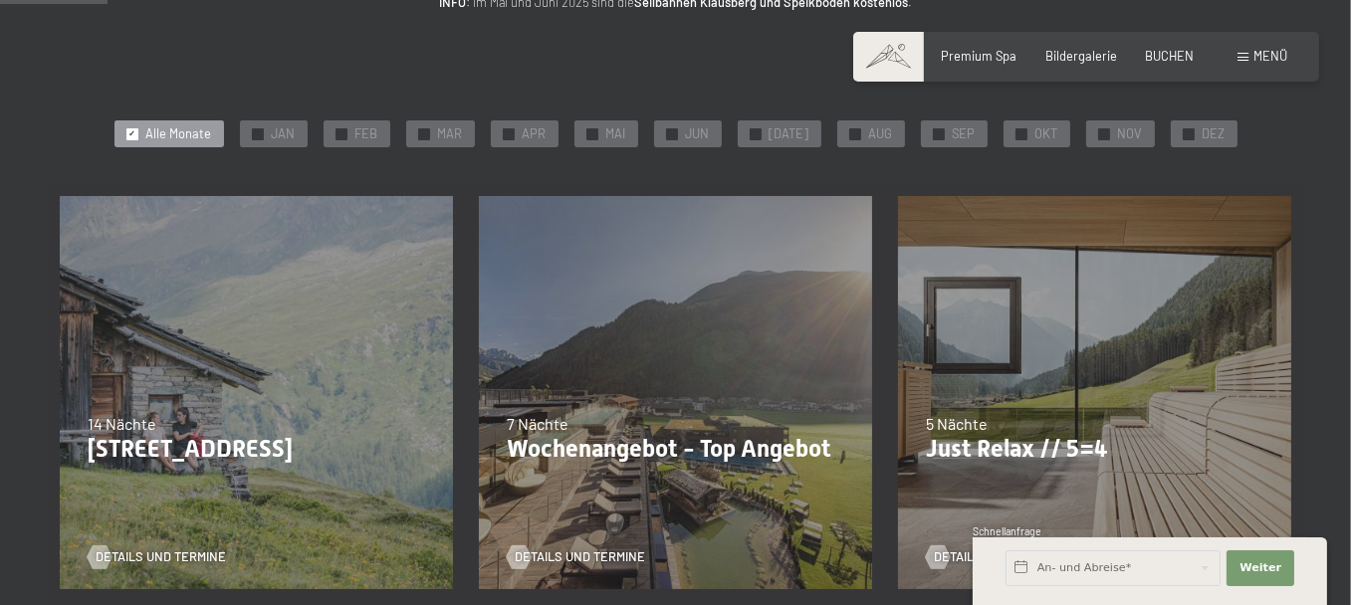
scroll to position [398, 0]
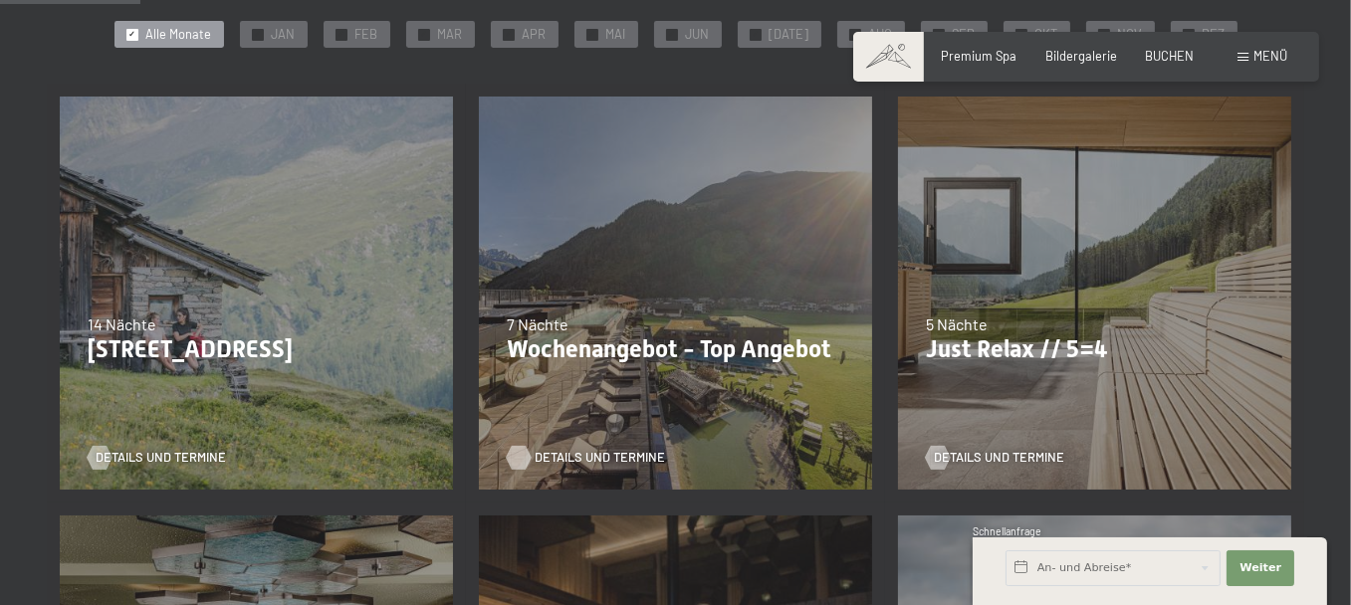
click at [570, 467] on span "Details und Termine" at bounding box center [600, 458] width 130 height 18
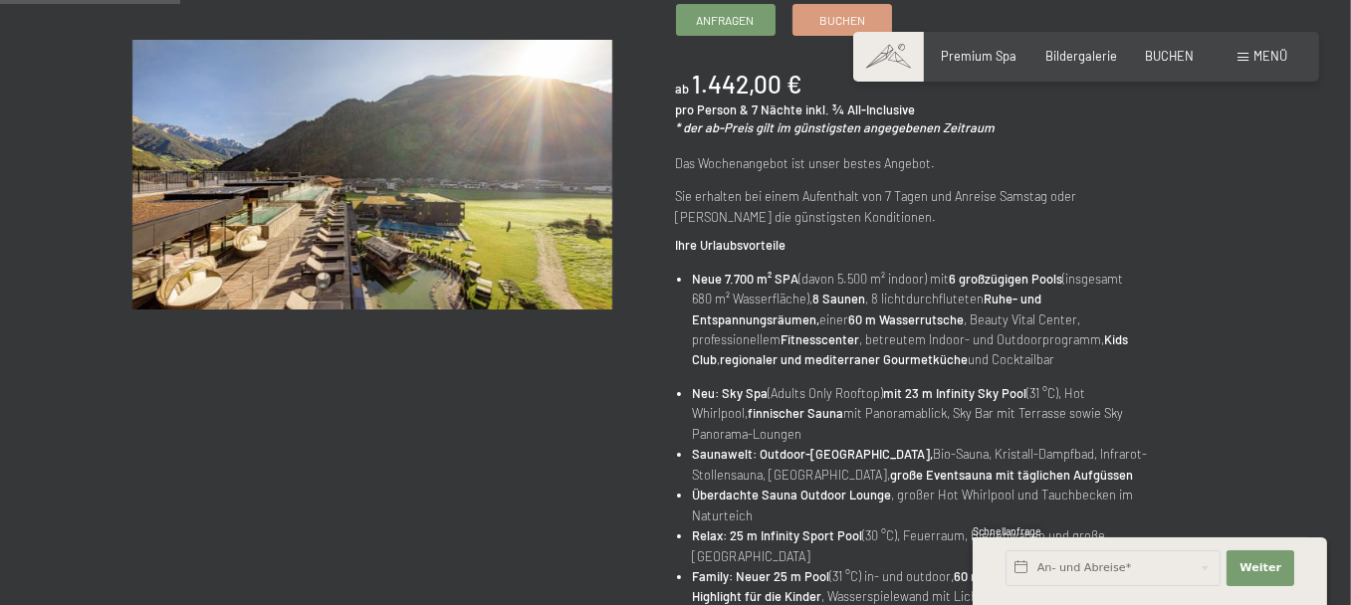
scroll to position [299, 0]
